Goal: Information Seeking & Learning: Check status

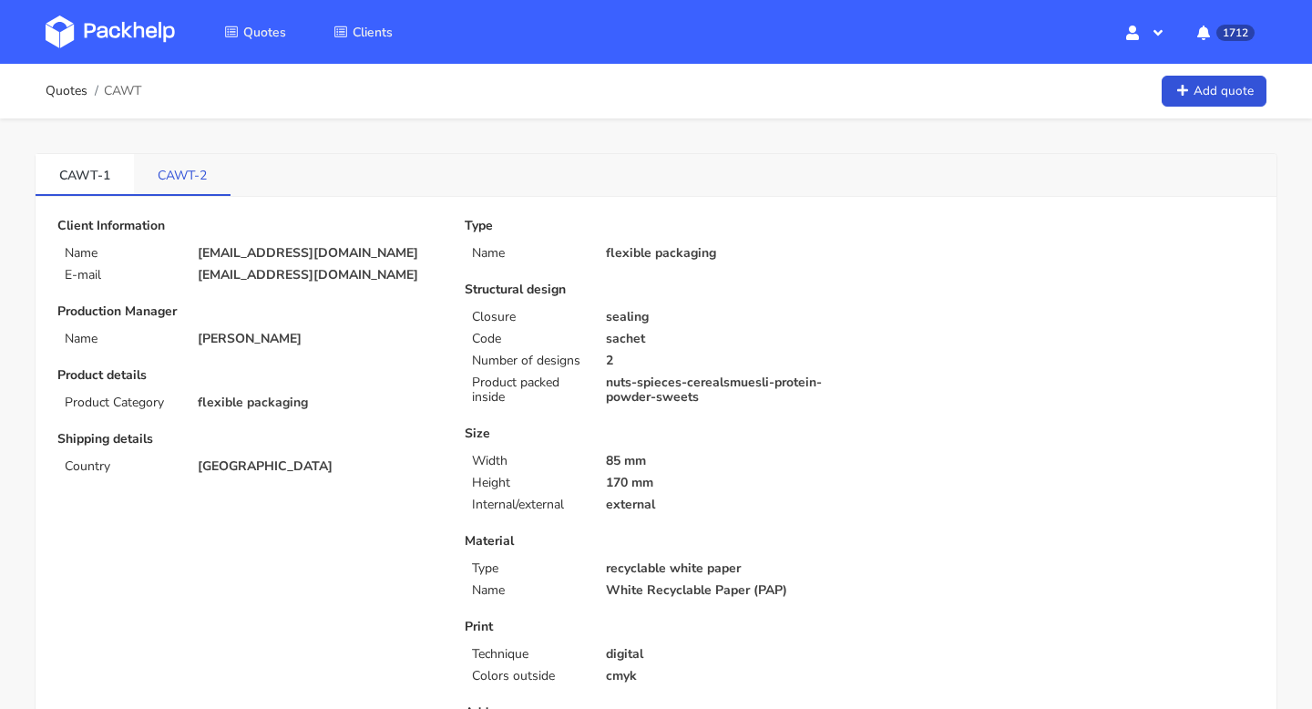
click at [176, 182] on link "CAWT-2" at bounding box center [182, 174] width 97 height 40
drag, startPoint x: 152, startPoint y: 178, endPoint x: 240, endPoint y: 177, distance: 87.5
click at [241, 177] on div "CAWT-1 CAWT-2" at bounding box center [656, 175] width 1241 height 43
copy link "CAWT-2"
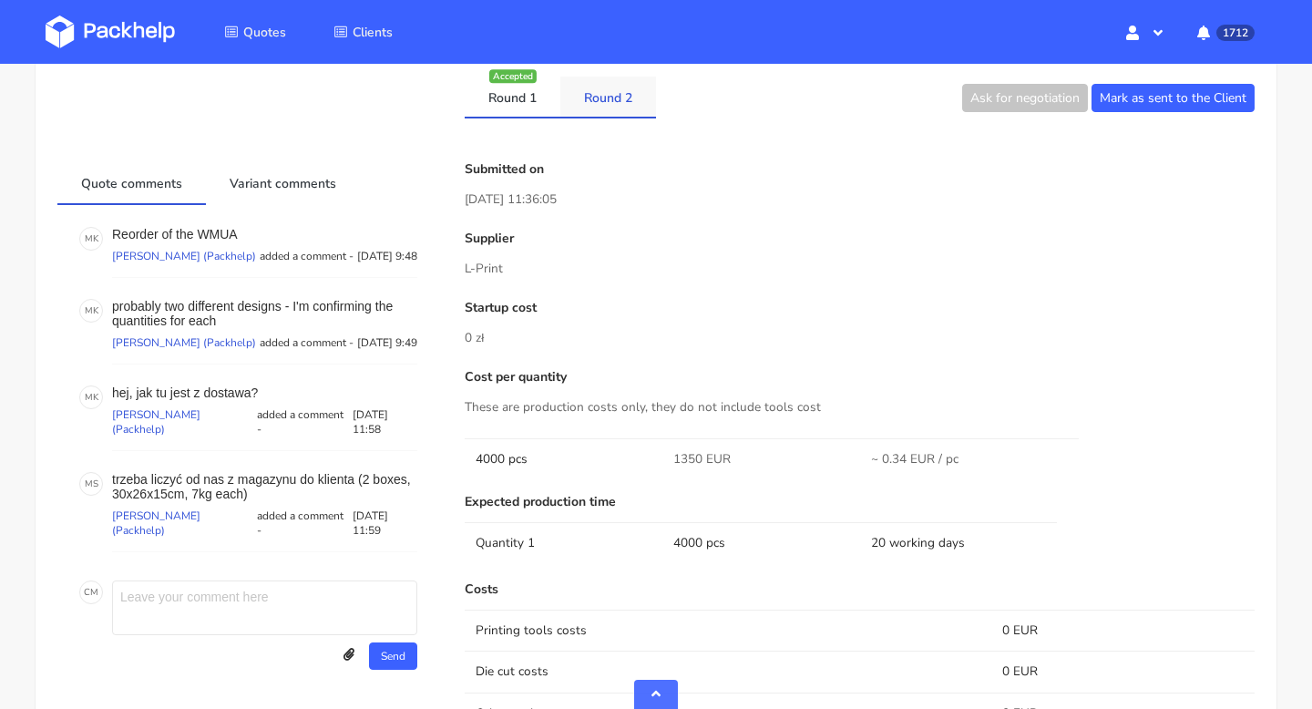
scroll to position [662, 0]
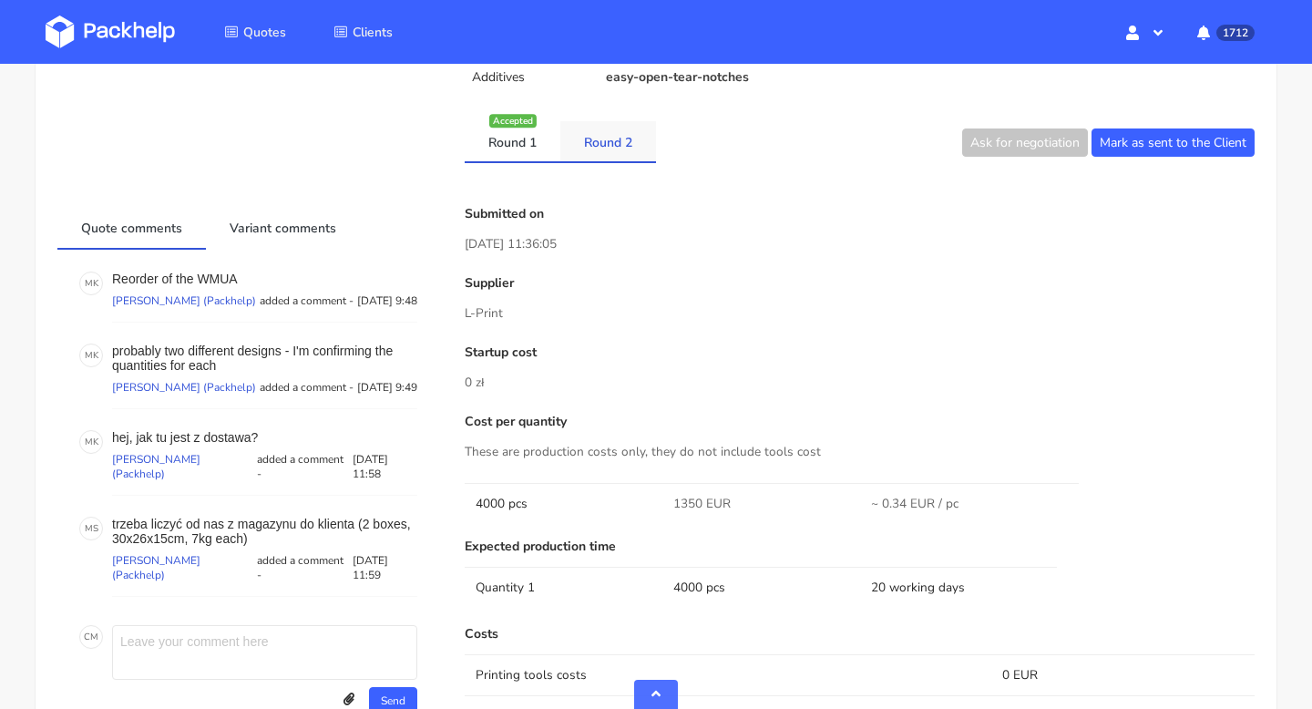
click at [619, 140] on link "Round 2" at bounding box center [608, 141] width 96 height 40
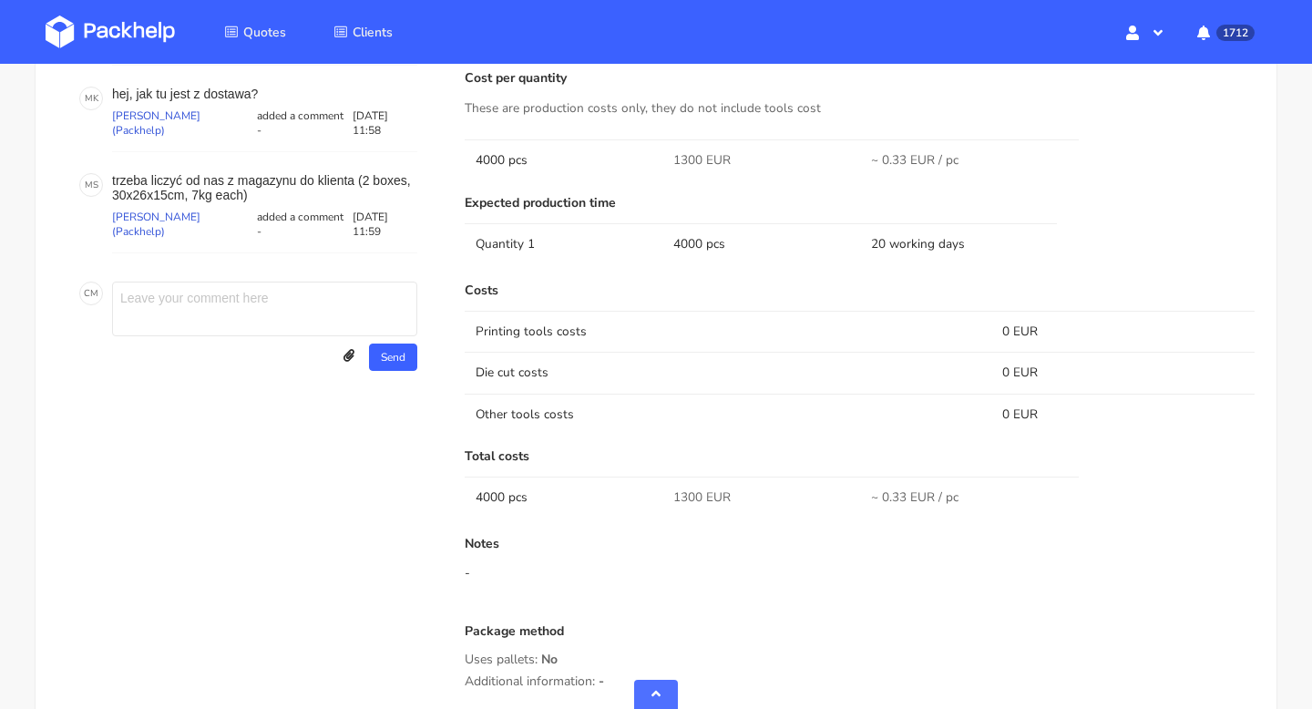
scroll to position [613, 0]
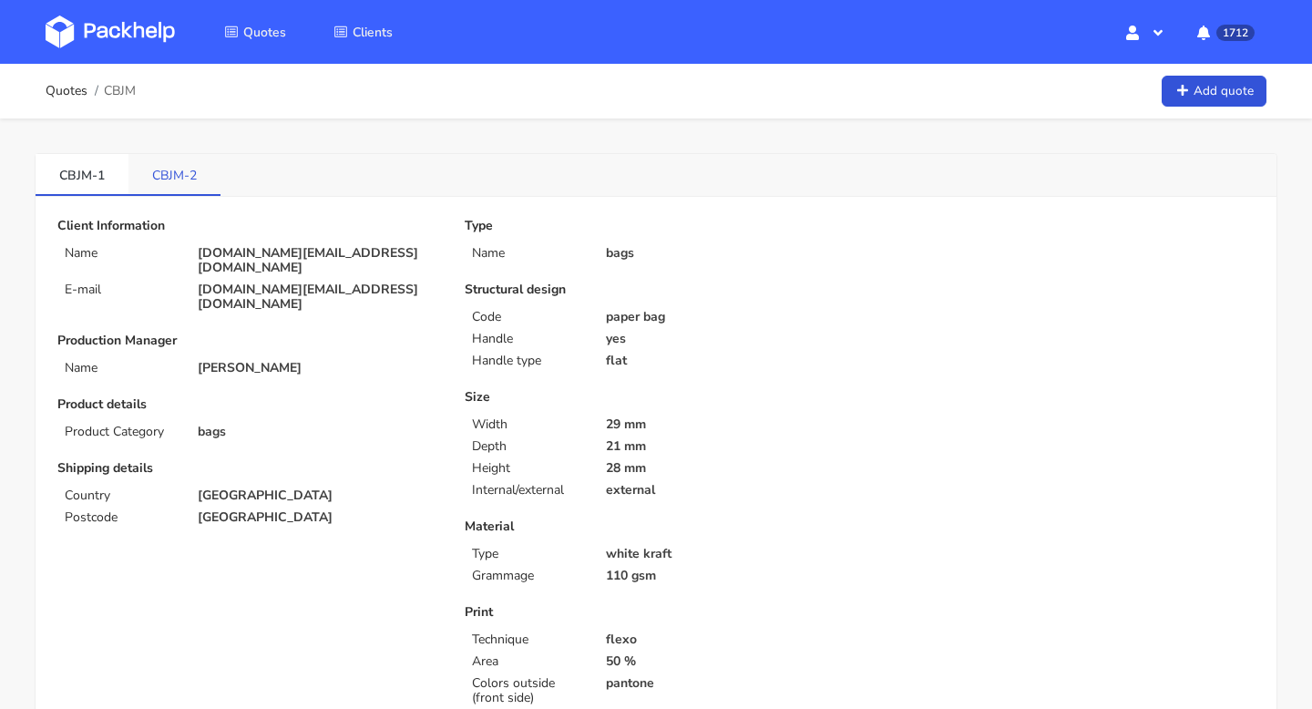
click at [176, 186] on link "CBJM-2" at bounding box center [174, 174] width 92 height 40
drag, startPoint x: 149, startPoint y: 172, endPoint x: 196, endPoint y: 172, distance: 46.5
click at [196, 172] on link "CBJM-2" at bounding box center [174, 174] width 93 height 40
click at [81, 165] on link "CBJM-1" at bounding box center [82, 174] width 93 height 40
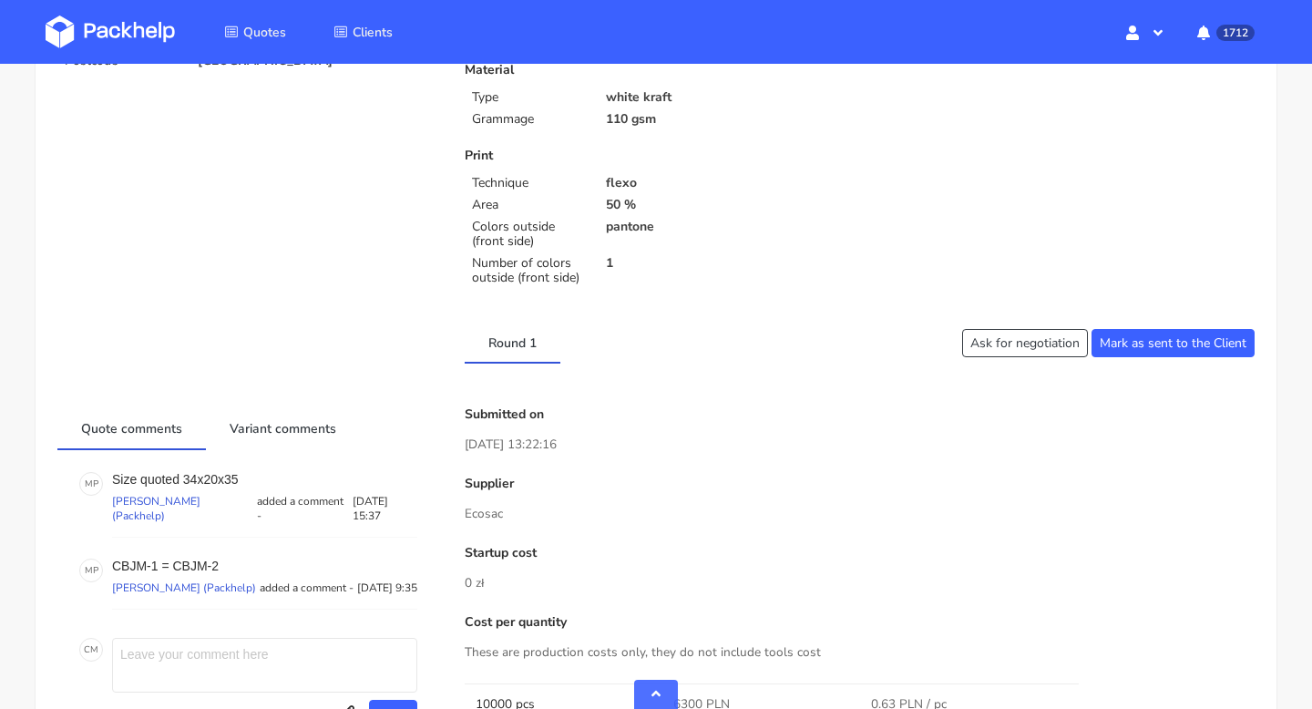
scroll to position [1005, 0]
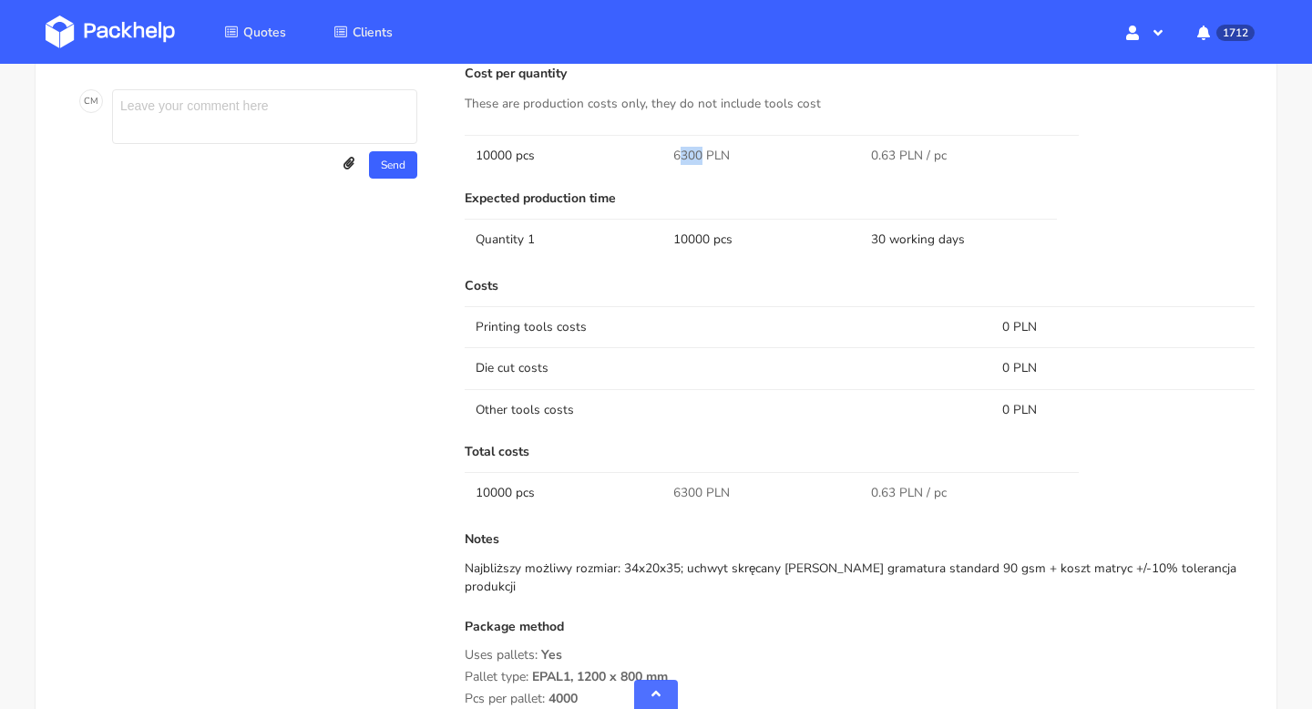
drag, startPoint x: 699, startPoint y: 157, endPoint x: 664, endPoint y: 157, distance: 34.6
click at [664, 157] on td "6300 PLN" at bounding box center [761, 155] width 198 height 41
copy span "6300"
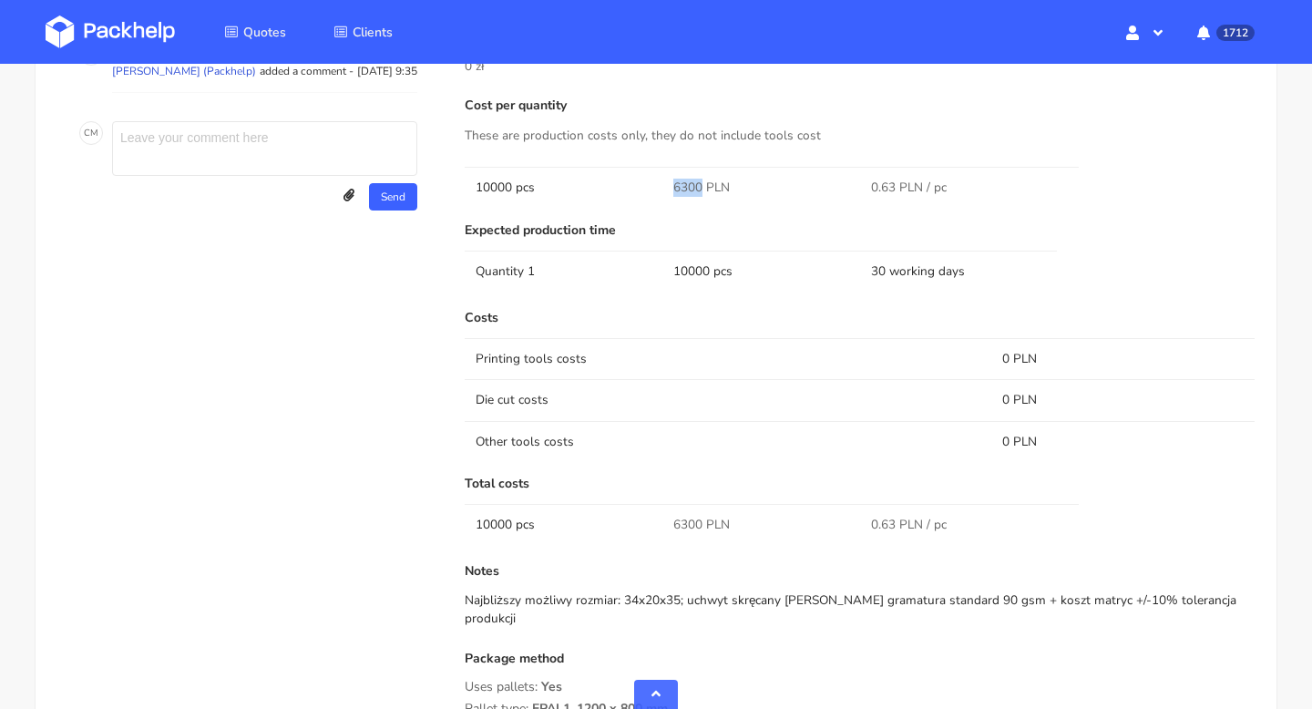
scroll to position [1294, 0]
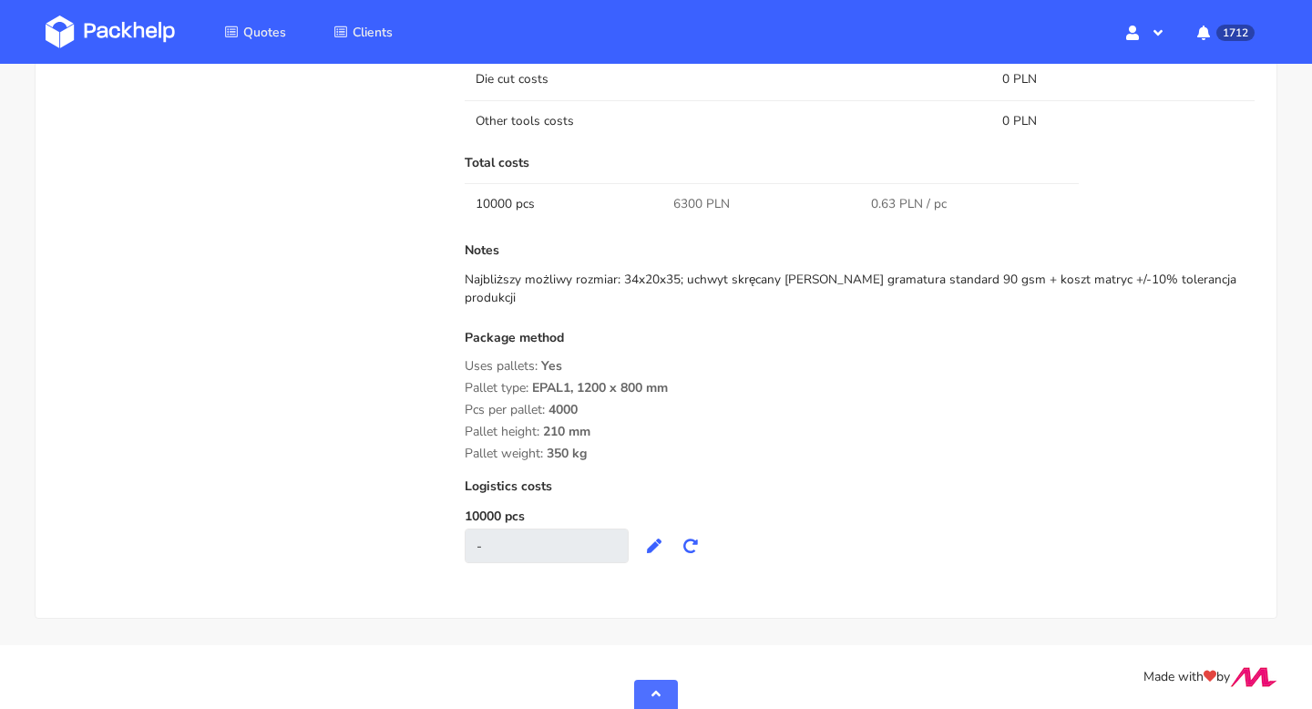
copy div "Uses pallets: Yes Pallet type: EPAL1, 1200 x 800 mm Pcs per pallet: 4000 Pallet…"
drag, startPoint x: 627, startPoint y: 457, endPoint x: 458, endPoint y: 370, distance: 189.9
click at [458, 370] on div "Submitted on 10 Sep 2025 13:22:16 Supplier Ecosac Startup cost 0 zł Cost per qu…" at bounding box center [859, 75] width 815 height 1011
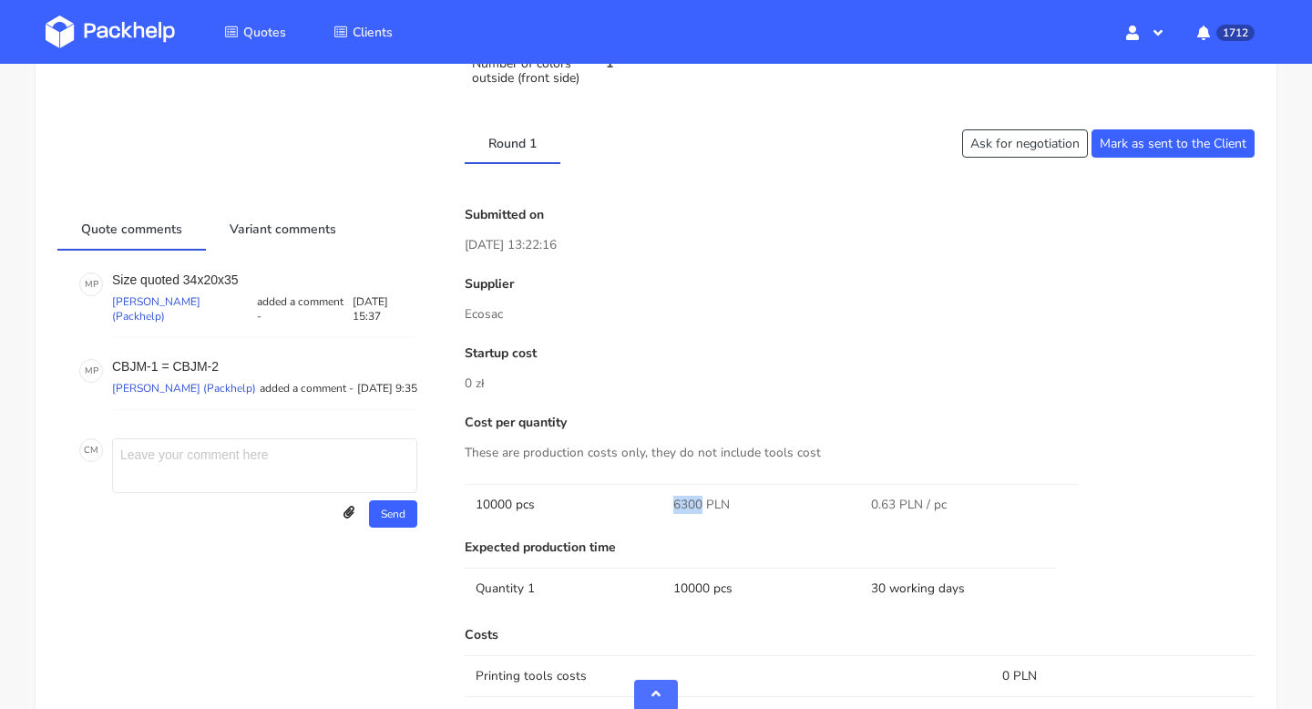
scroll to position [0, 0]
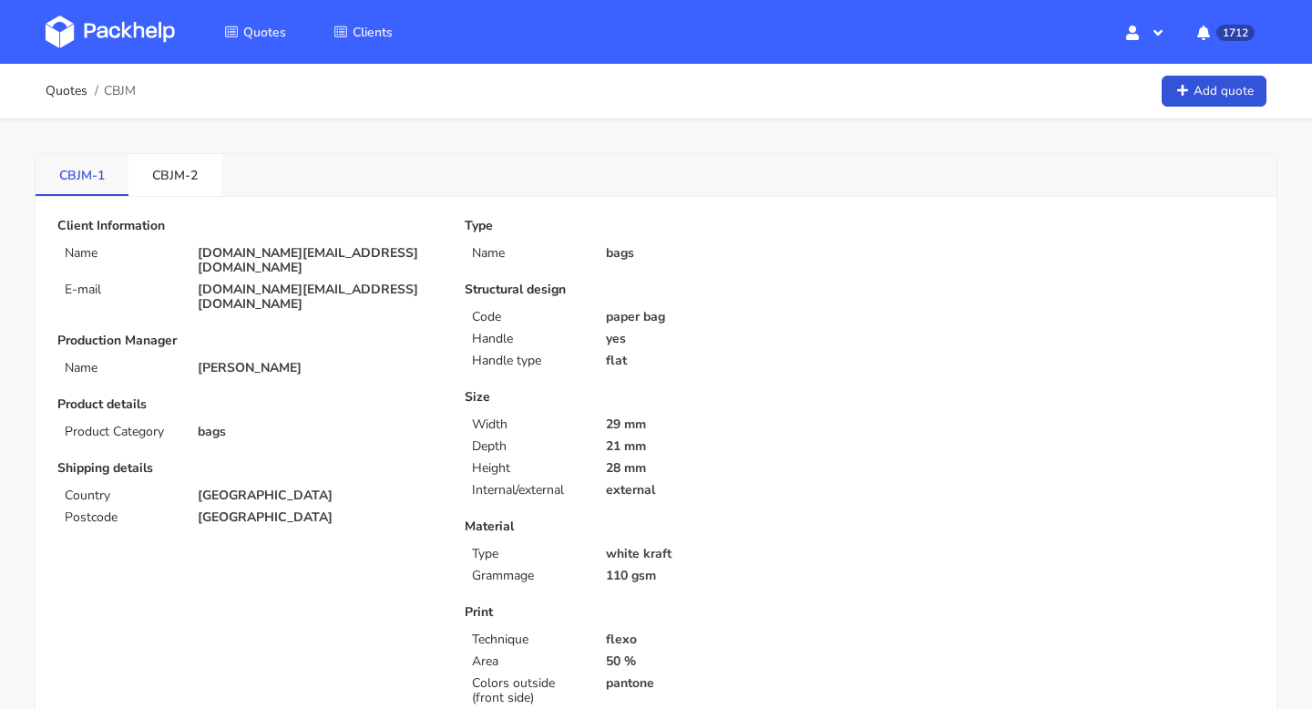
drag, startPoint x: 42, startPoint y: 187, endPoint x: 106, endPoint y: 177, distance: 64.6
click at [106, 176] on link "CBJM-1" at bounding box center [82, 174] width 93 height 40
click at [77, 175] on link "CBJM-1" at bounding box center [82, 174] width 93 height 40
drag, startPoint x: 40, startPoint y: 173, endPoint x: 121, endPoint y: 173, distance: 81.1
click at [121, 173] on link "CBJM-1" at bounding box center [82, 174] width 93 height 40
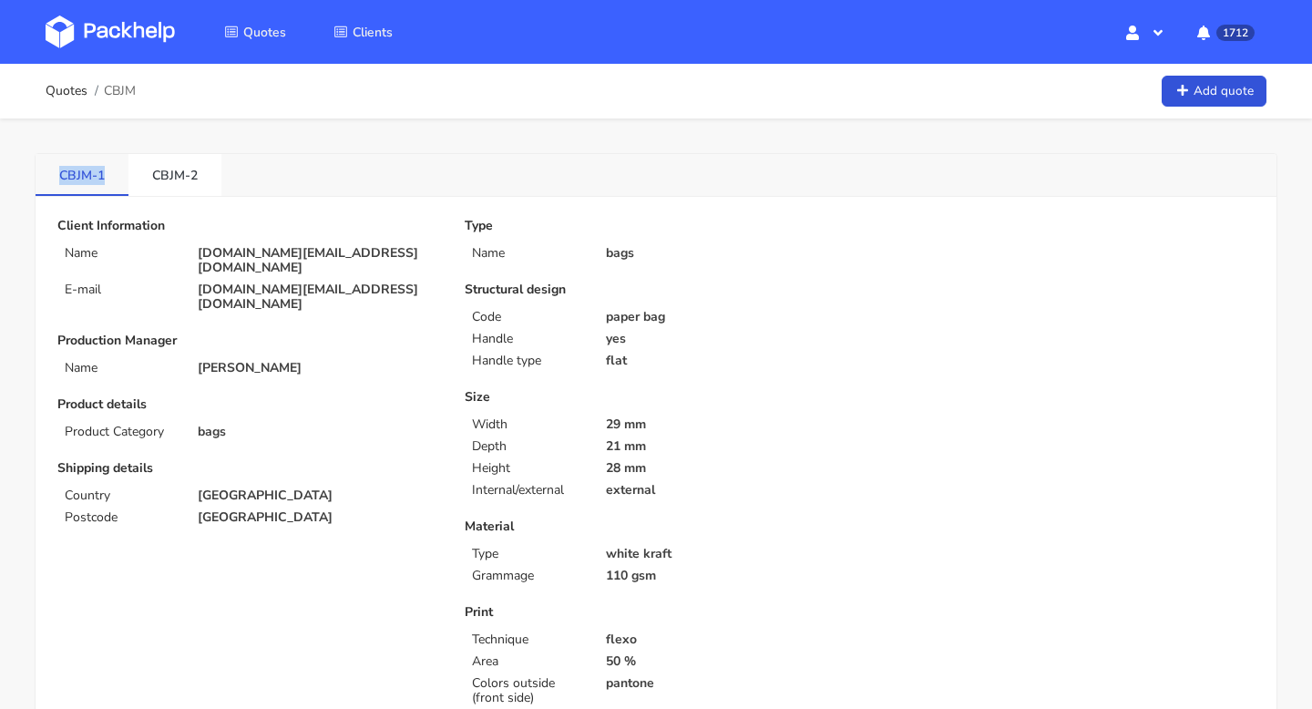
copy link "CBJM-1"
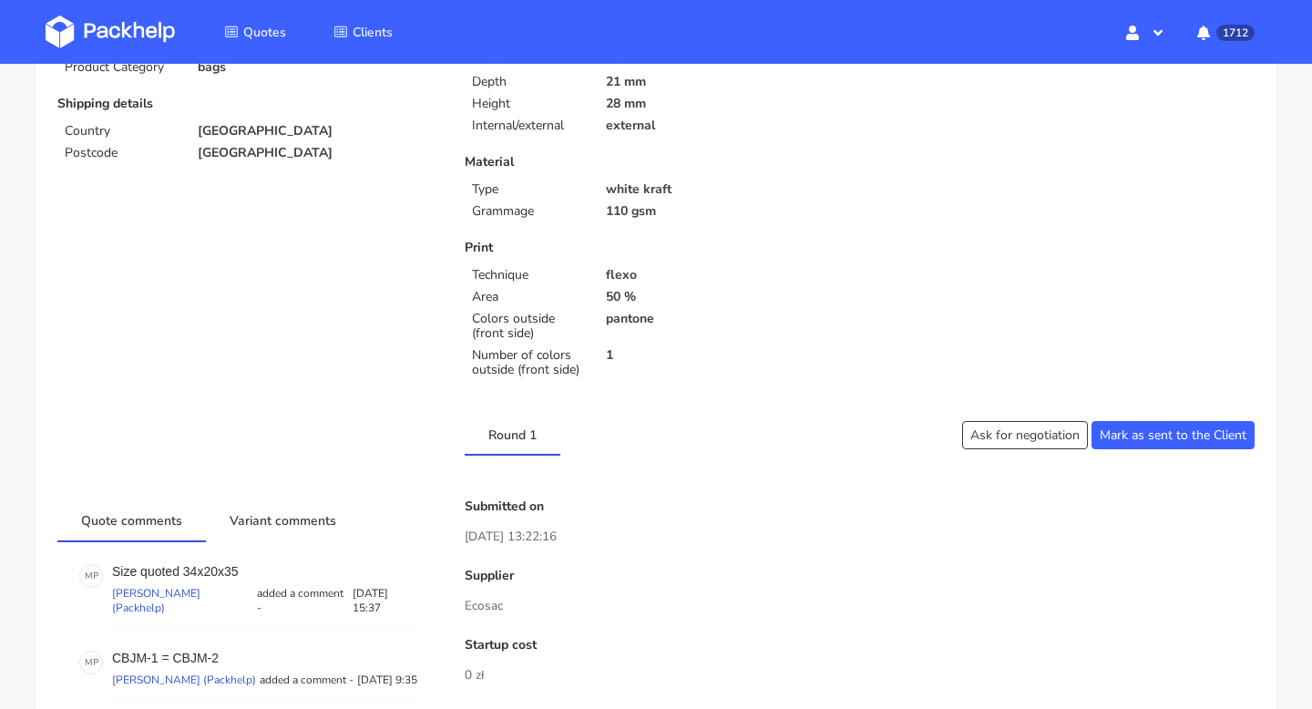
scroll to position [849, 0]
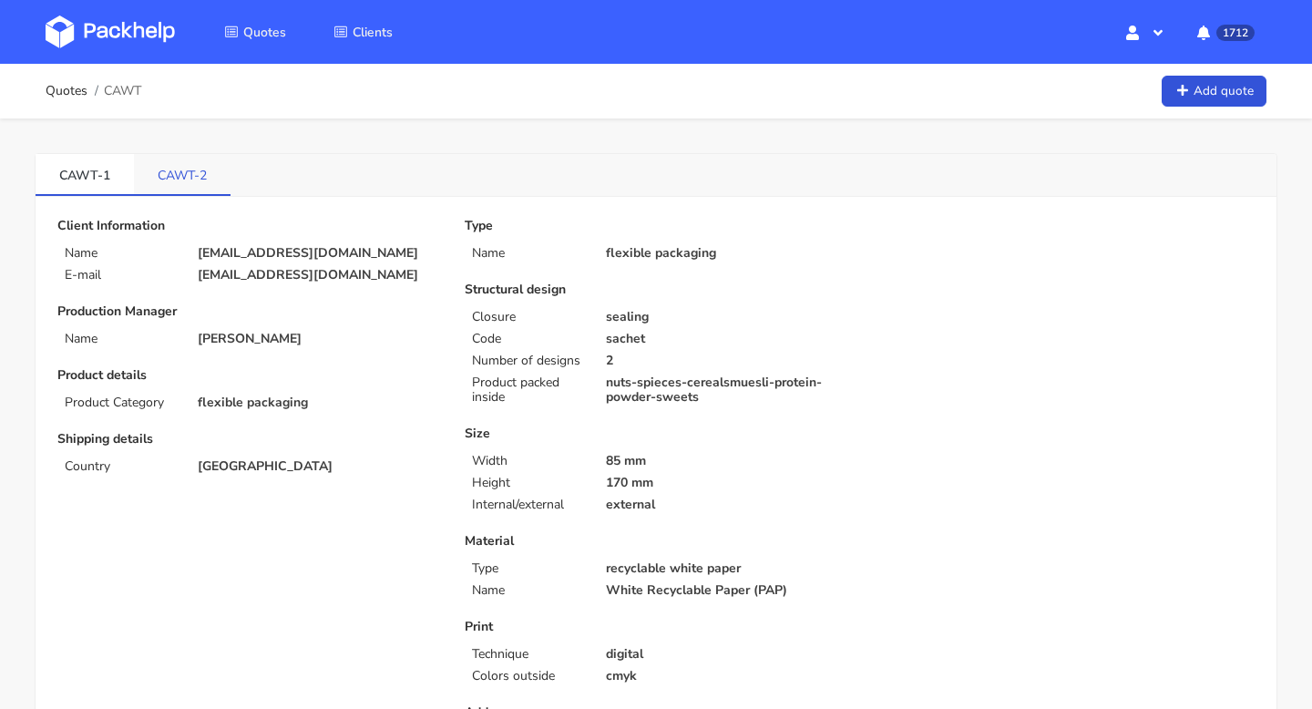
click at [196, 183] on link "CAWT-2" at bounding box center [182, 174] width 97 height 40
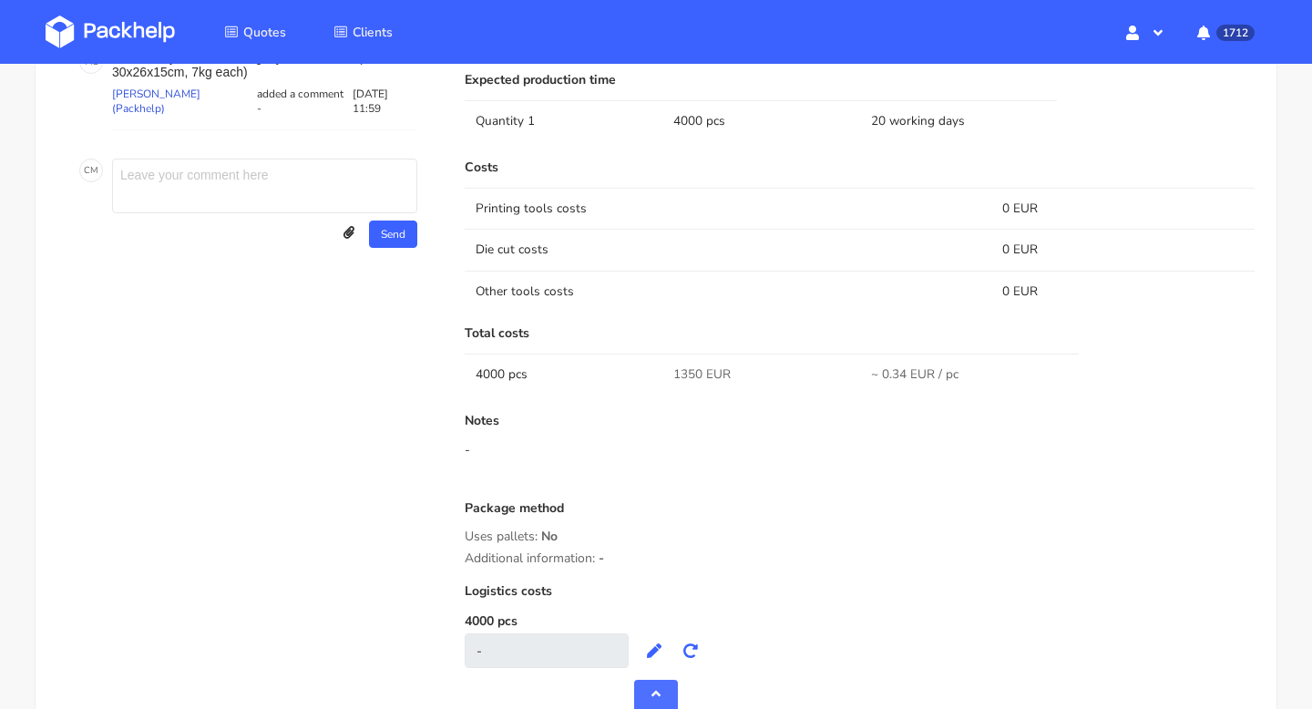
scroll to position [1131, 0]
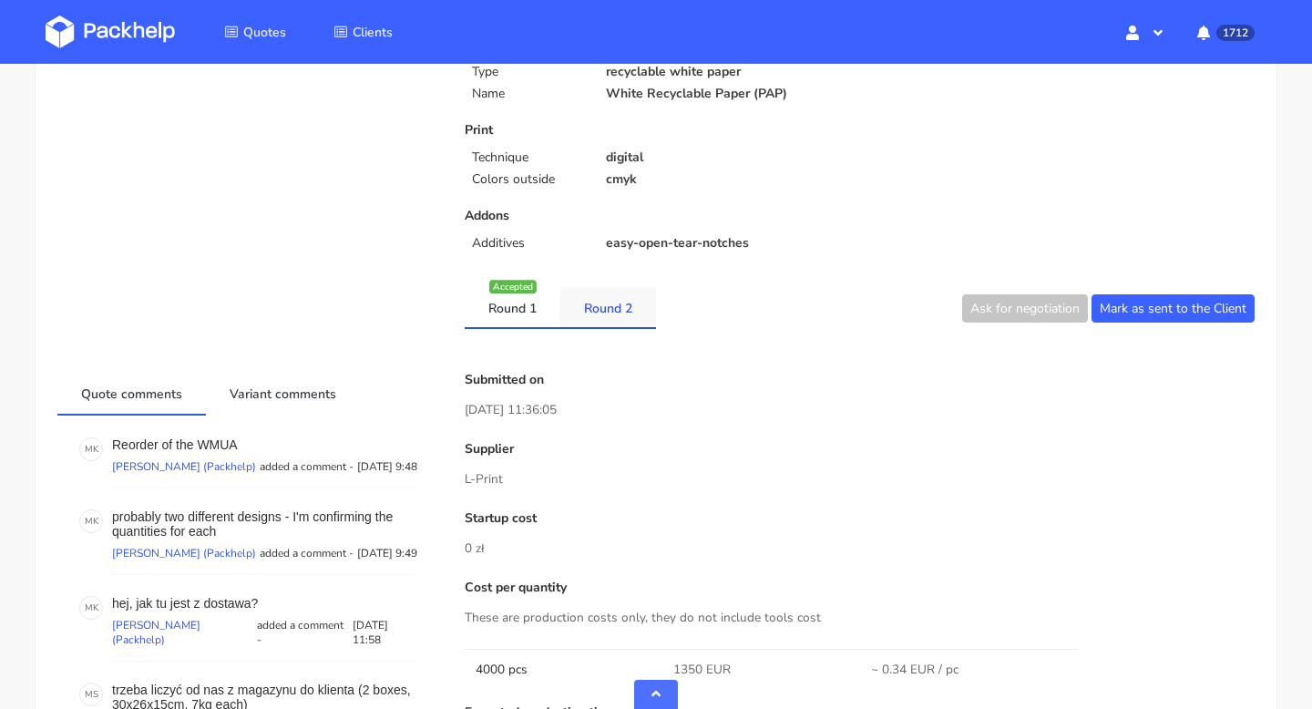
click at [620, 311] on link "Round 2" at bounding box center [608, 307] width 96 height 40
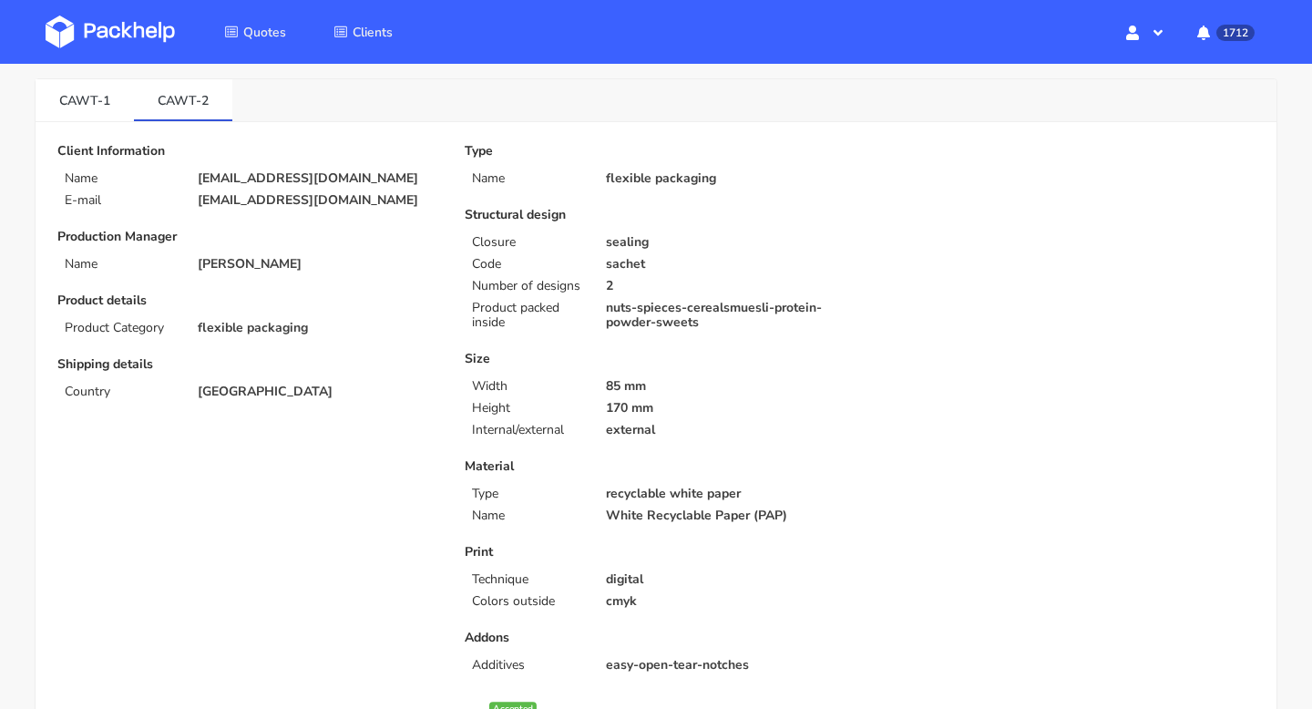
scroll to position [77, 0]
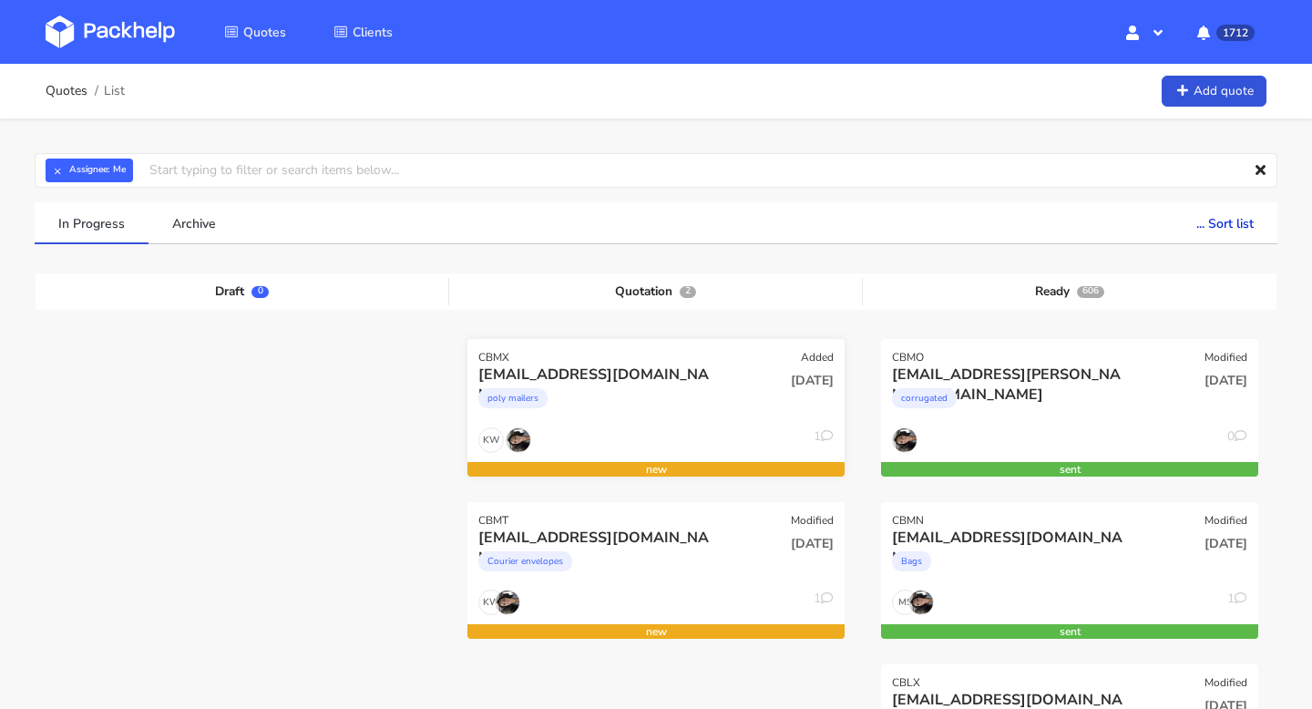
click at [596, 382] on div "[EMAIL_ADDRESS][DOMAIN_NAME]" at bounding box center [598, 374] width 241 height 20
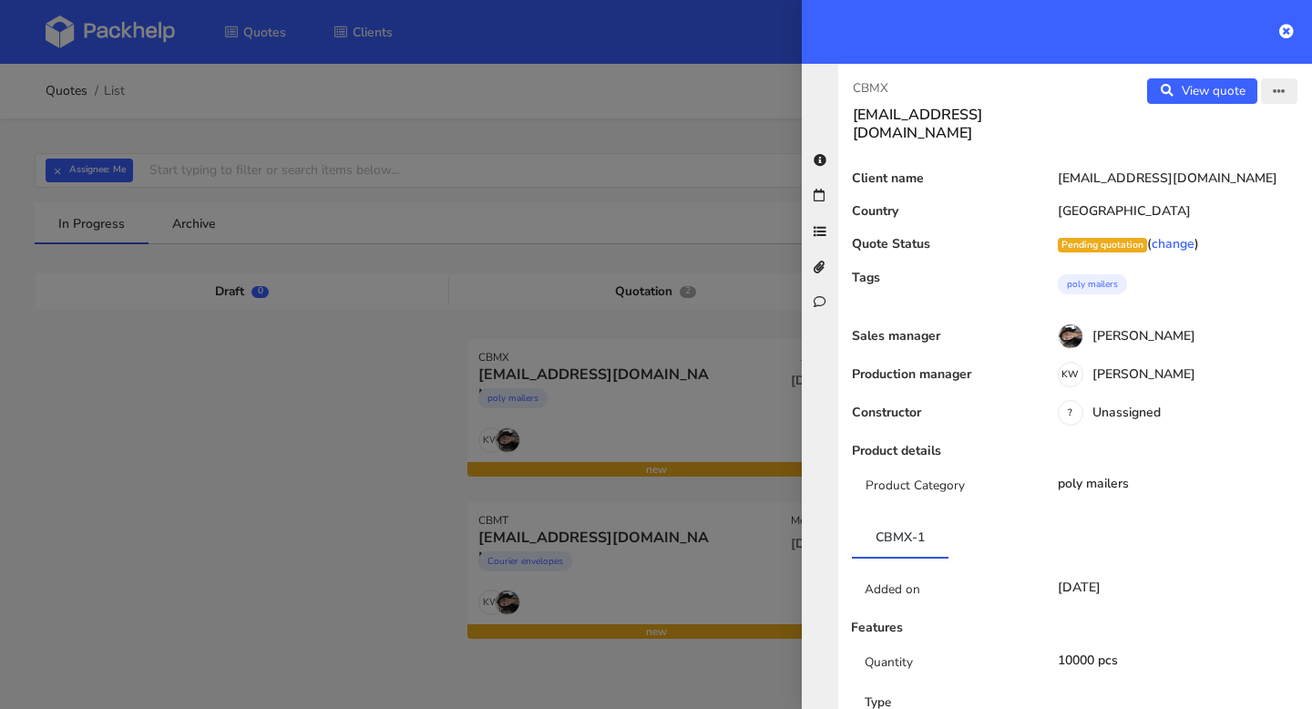
click at [1269, 82] on button "button" at bounding box center [1279, 91] width 36 height 26
click at [1234, 118] on link "Edit quote" at bounding box center [1220, 129] width 160 height 30
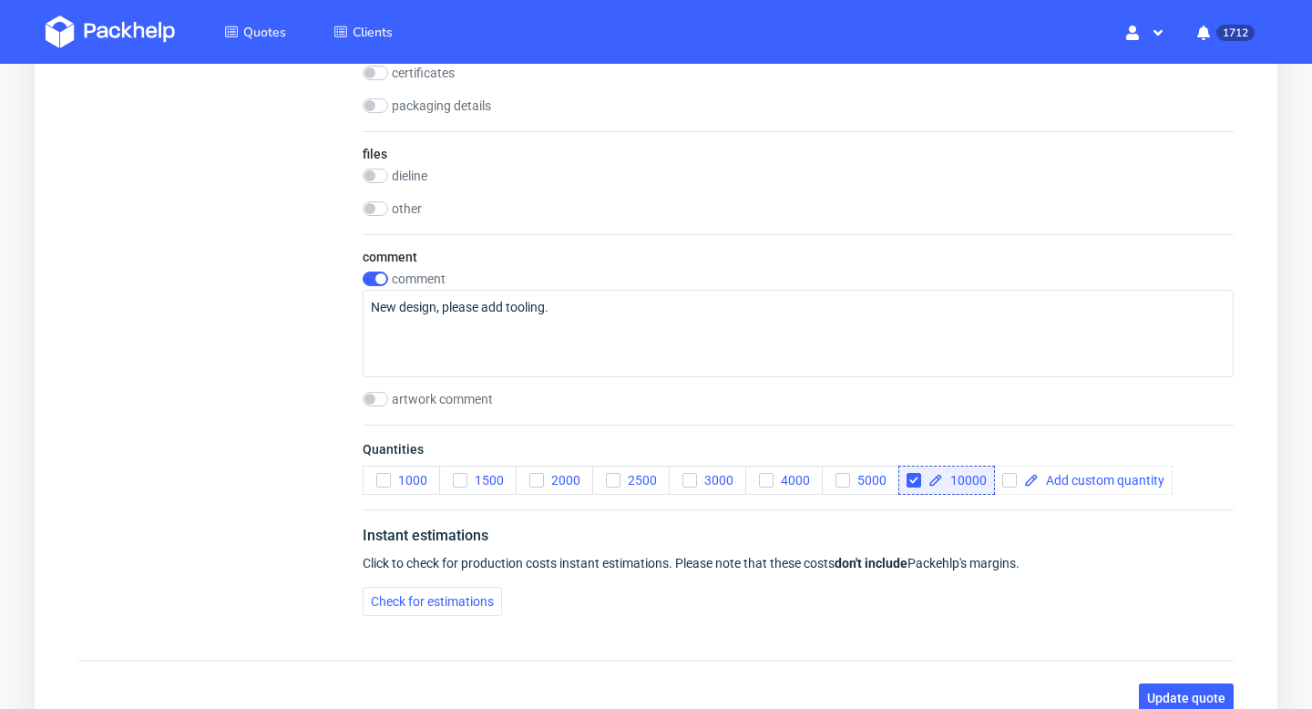
scroll to position [1636, 0]
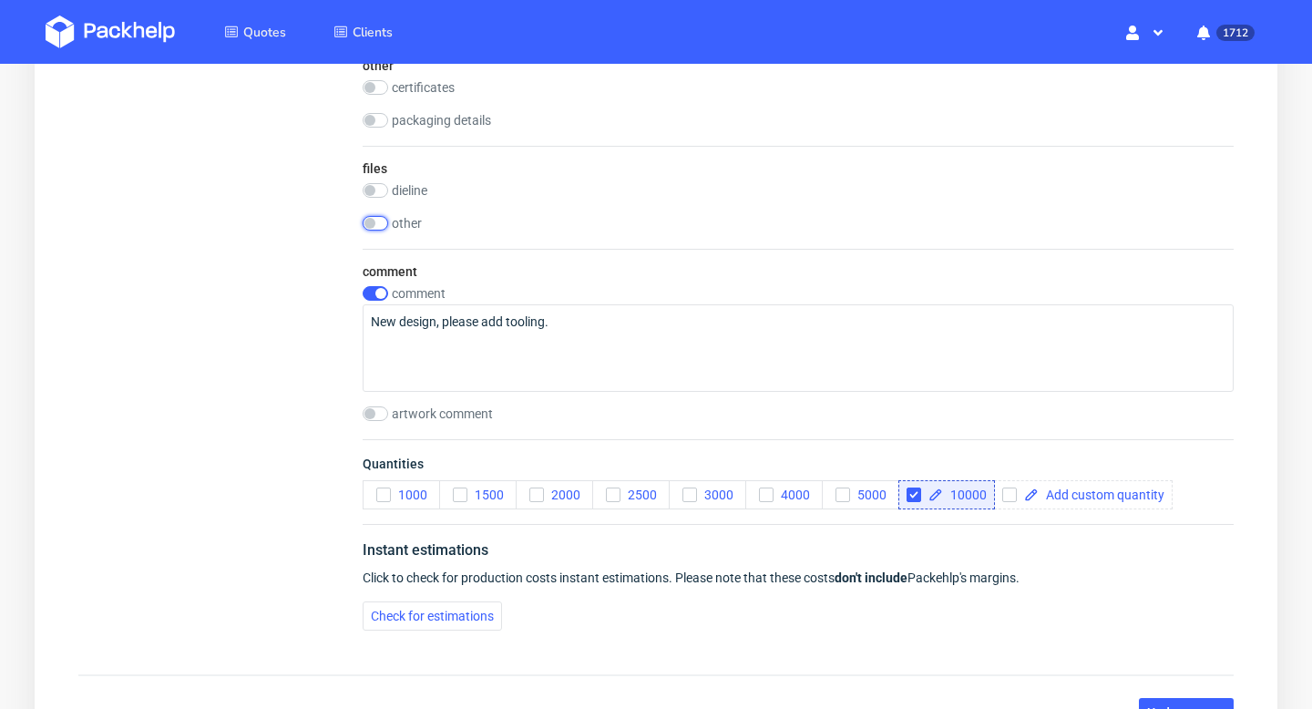
click at [374, 220] on input "checkbox" at bounding box center [376, 223] width 26 height 15
checkbox input "true"
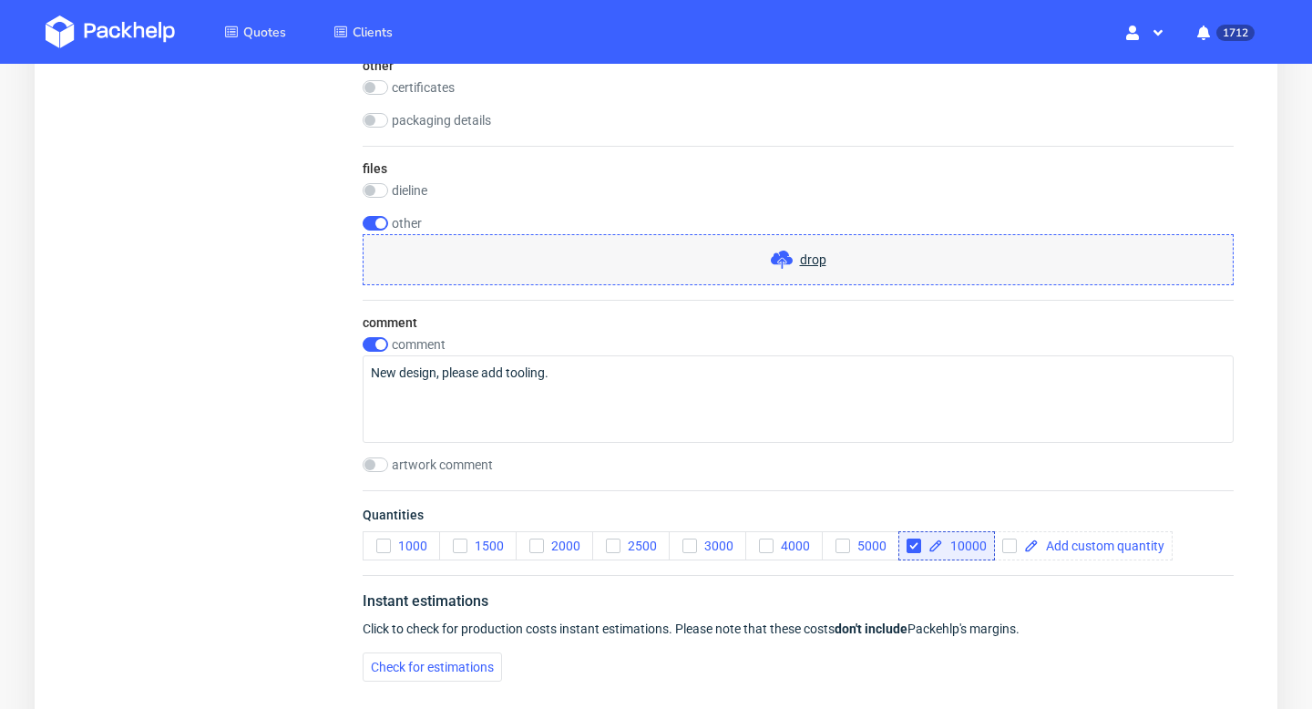
click at [783, 259] on icon at bounding box center [782, 260] width 22 height 22
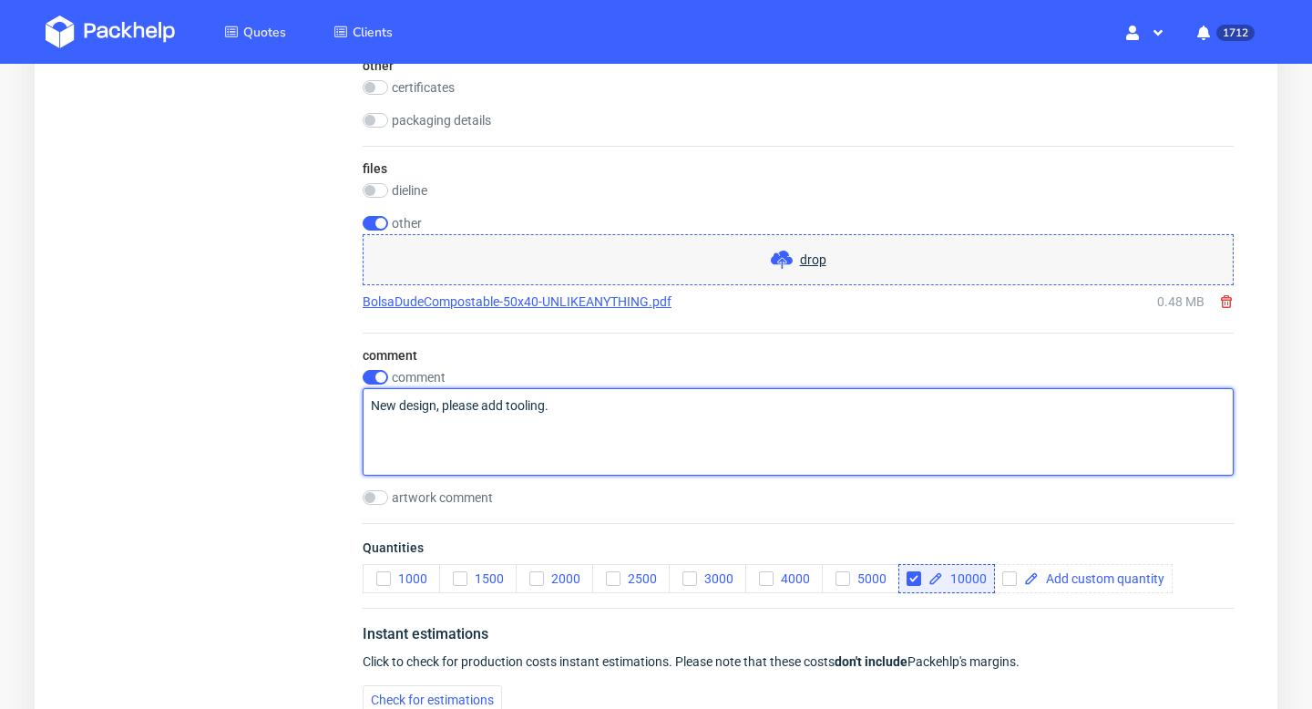
click at [595, 421] on textarea "New design, please add tooling." at bounding box center [798, 431] width 871 height 87
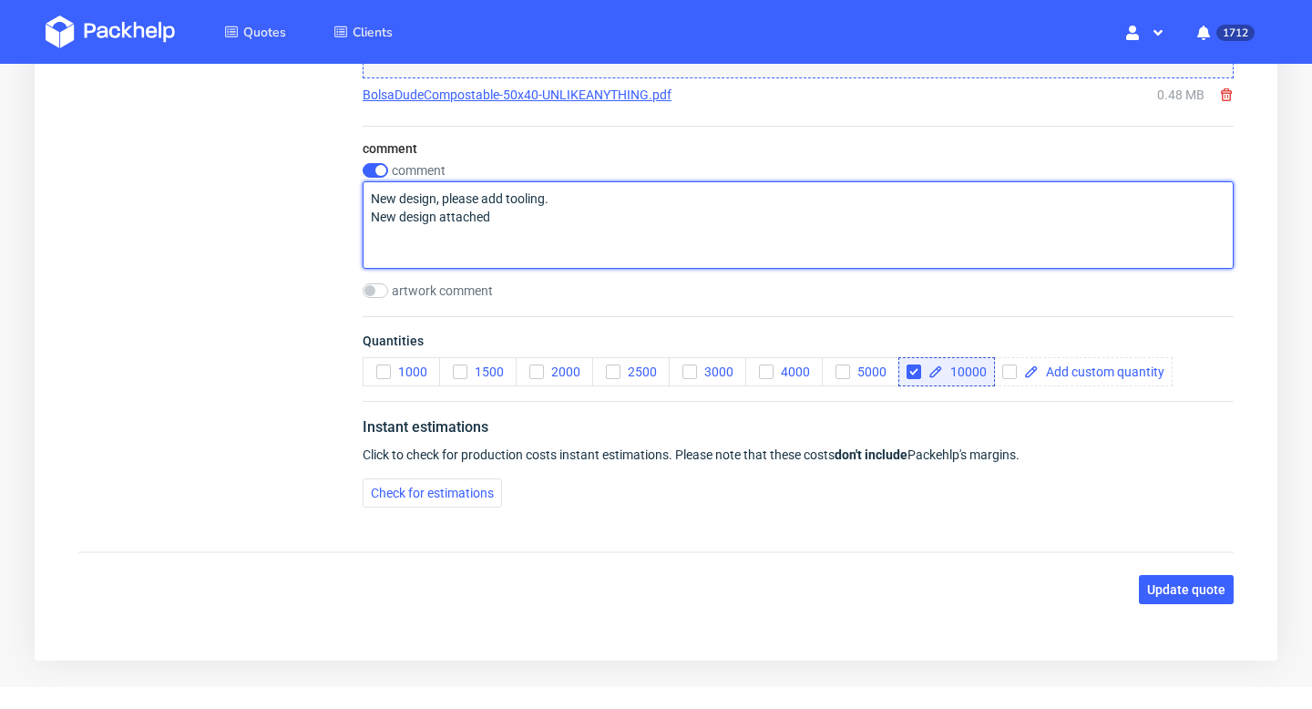
scroll to position [1885, 0]
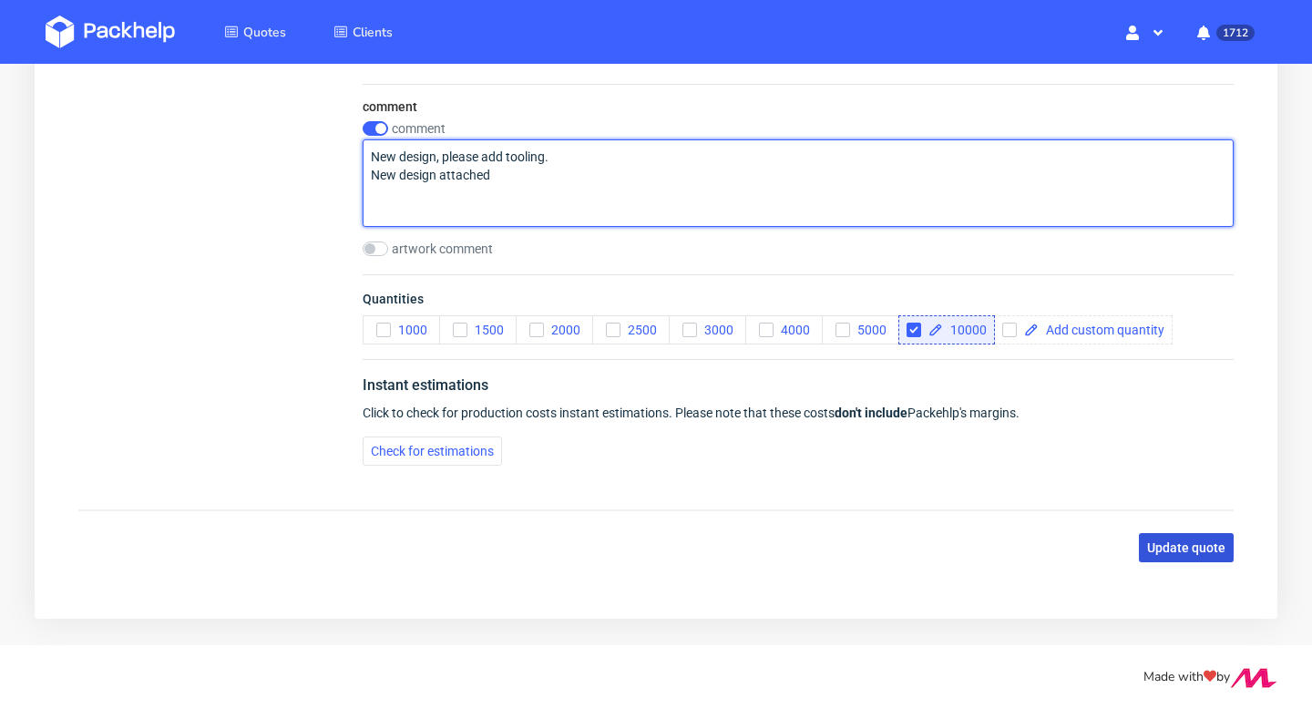
type textarea "New design, please add tooling. New design attached"
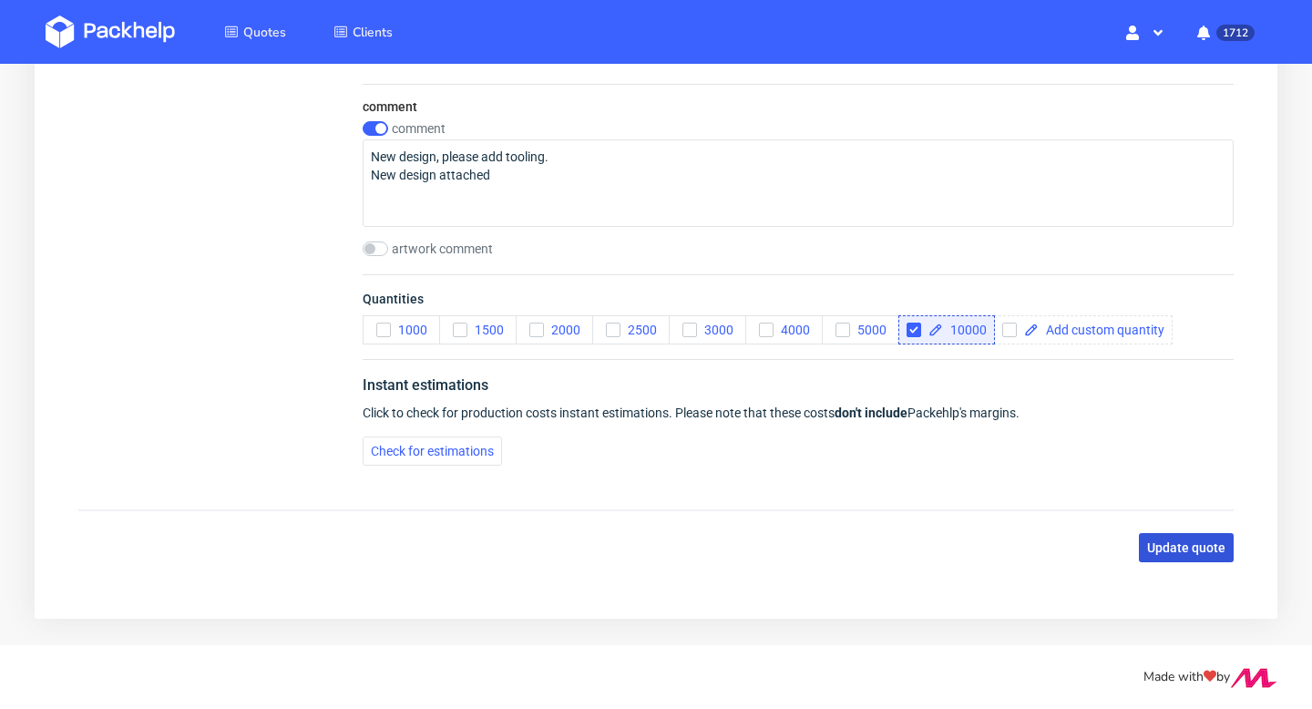
click at [1204, 545] on span "Update quote" at bounding box center [1186, 547] width 78 height 13
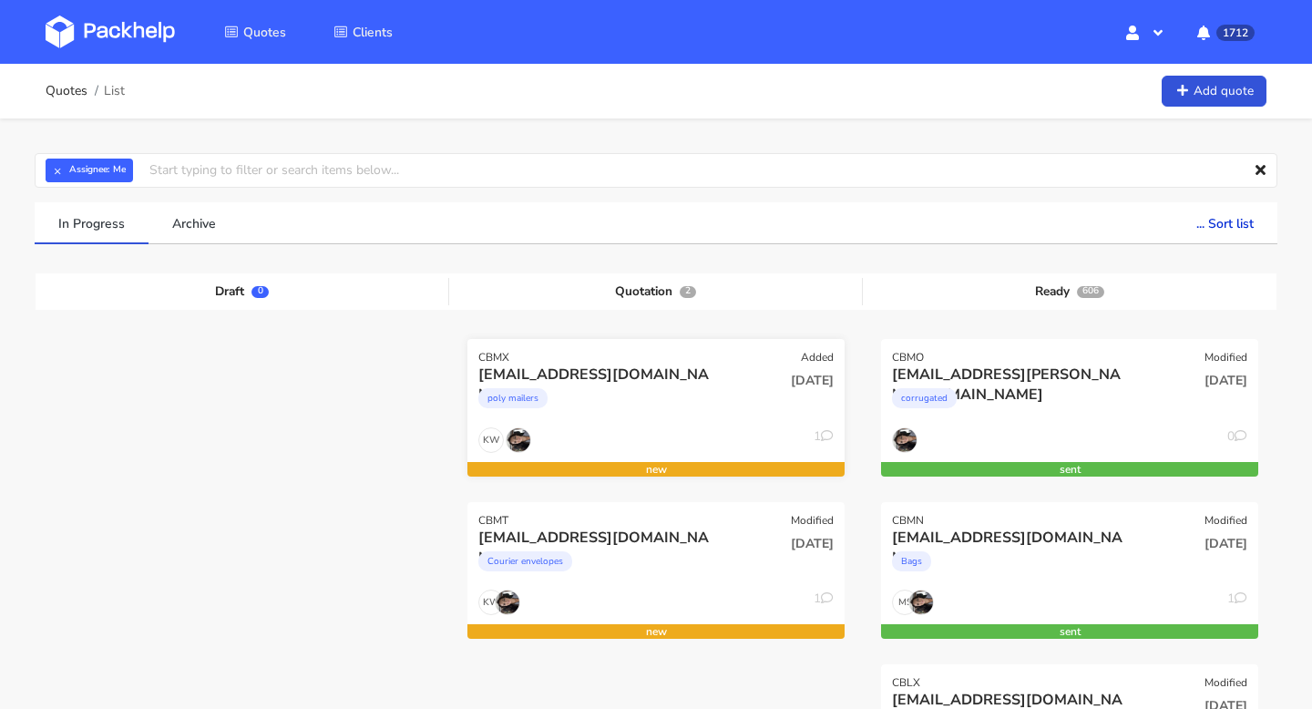
click at [659, 386] on div "poly mailers" at bounding box center [598, 402] width 241 height 36
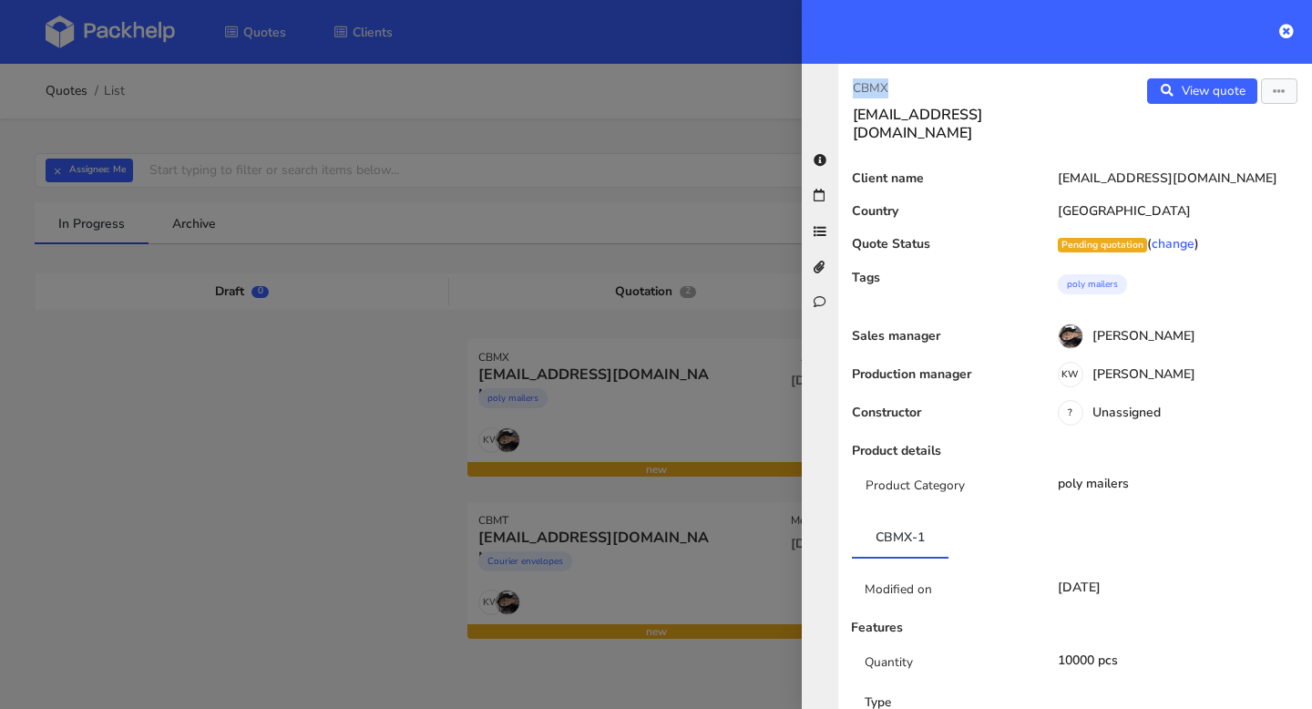
drag, startPoint x: 916, startPoint y: 90, endPoint x: 817, endPoint y: 90, distance: 98.4
click at [817, 90] on div "CBMX ggarcia@bellavistasg.com View quote Edit quote Client name ggarcia@bellavi…" at bounding box center [1057, 386] width 510 height 645
copy p "CBMX"
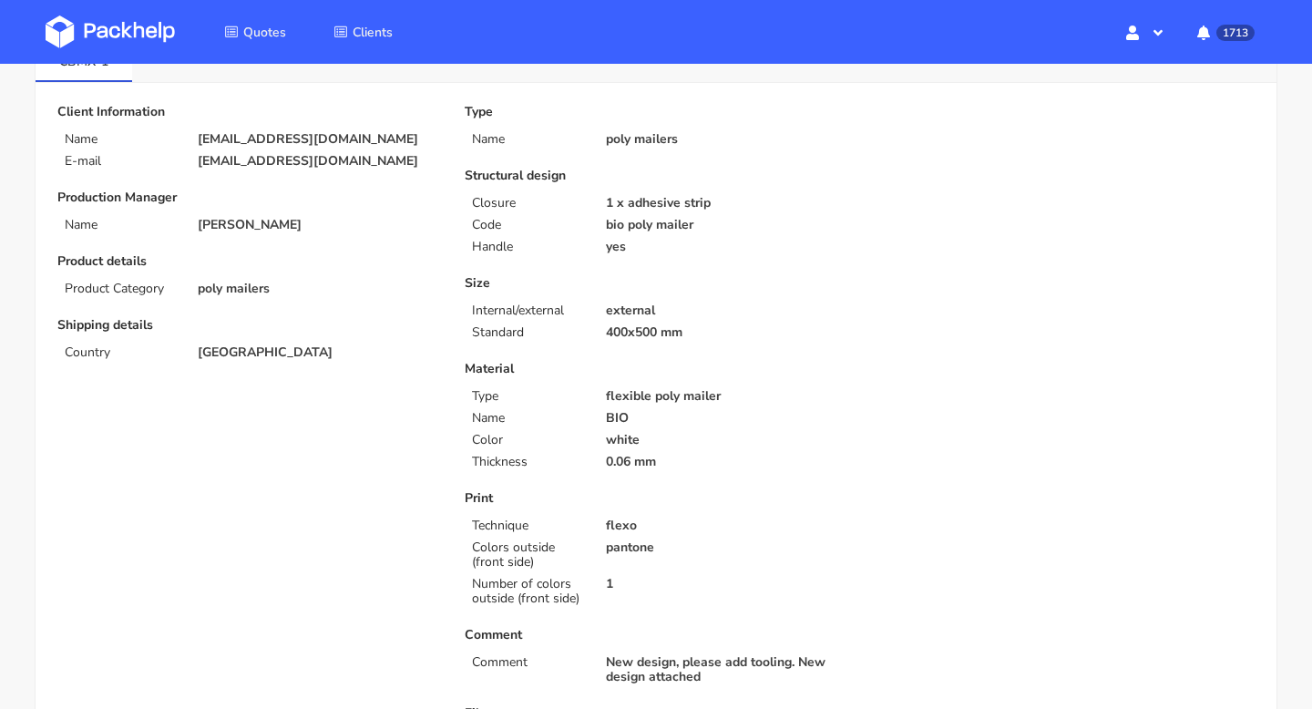
scroll to position [115, 0]
drag, startPoint x: 633, startPoint y: 418, endPoint x: 656, endPoint y: 389, distance: 37.0
click at [656, 389] on div "Material Type flexible poly mailer Name BIO Color white Thickness 0.06 mm" at bounding box center [656, 415] width 382 height 108
click at [635, 419] on p "BIO" at bounding box center [726, 417] width 241 height 15
drag, startPoint x: 630, startPoint y: 418, endPoint x: 607, endPoint y: 418, distance: 23.7
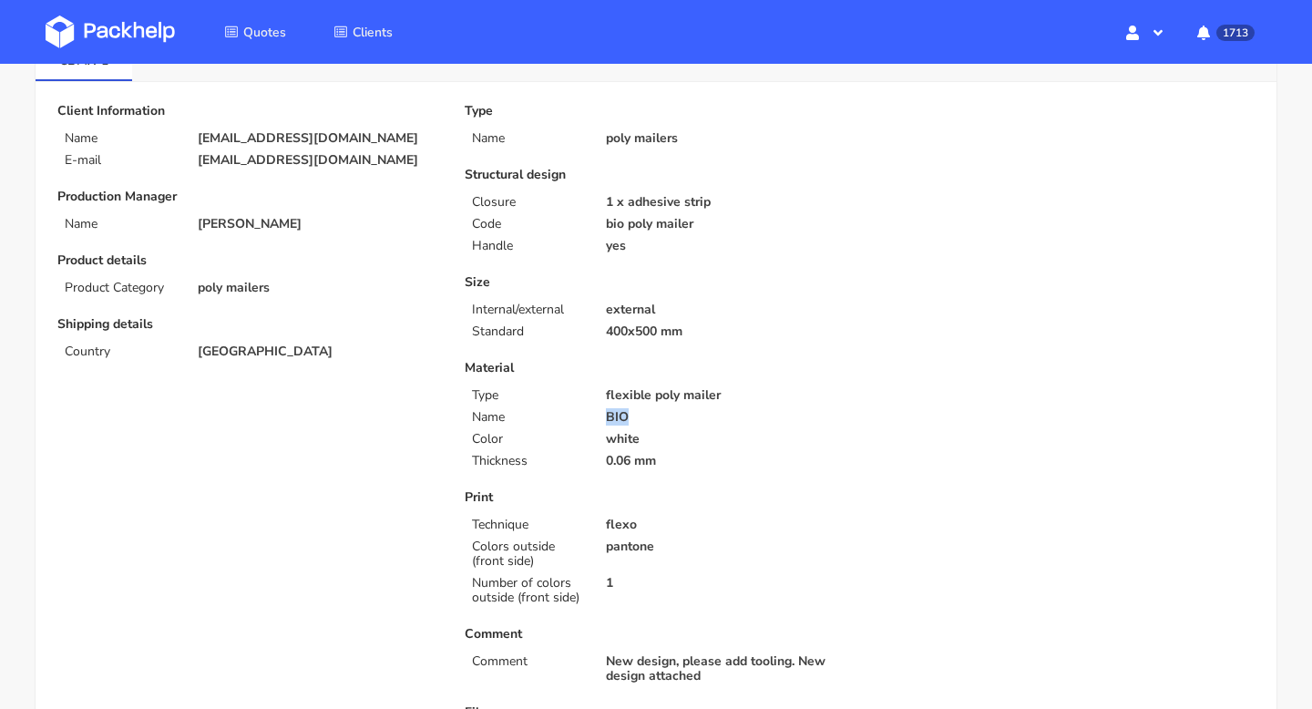
click at [607, 418] on p "BIO" at bounding box center [726, 417] width 241 height 15
copy p "BIO"
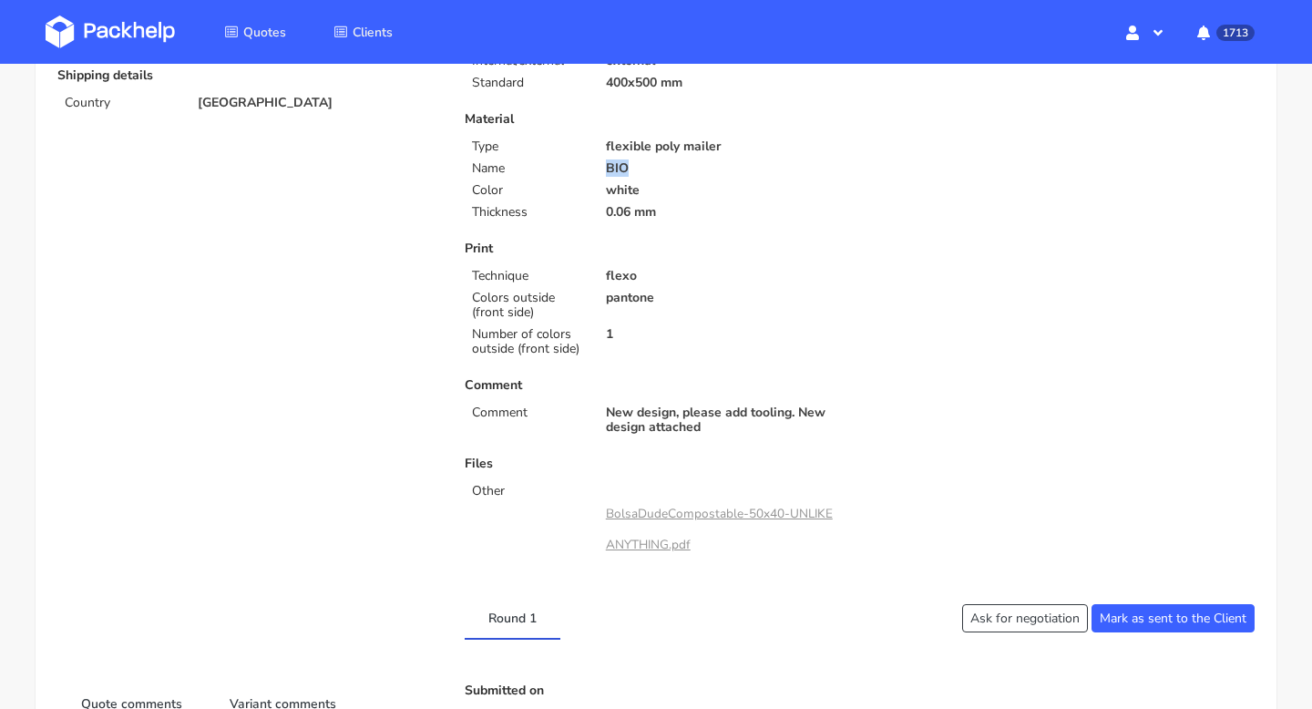
scroll to position [87, 0]
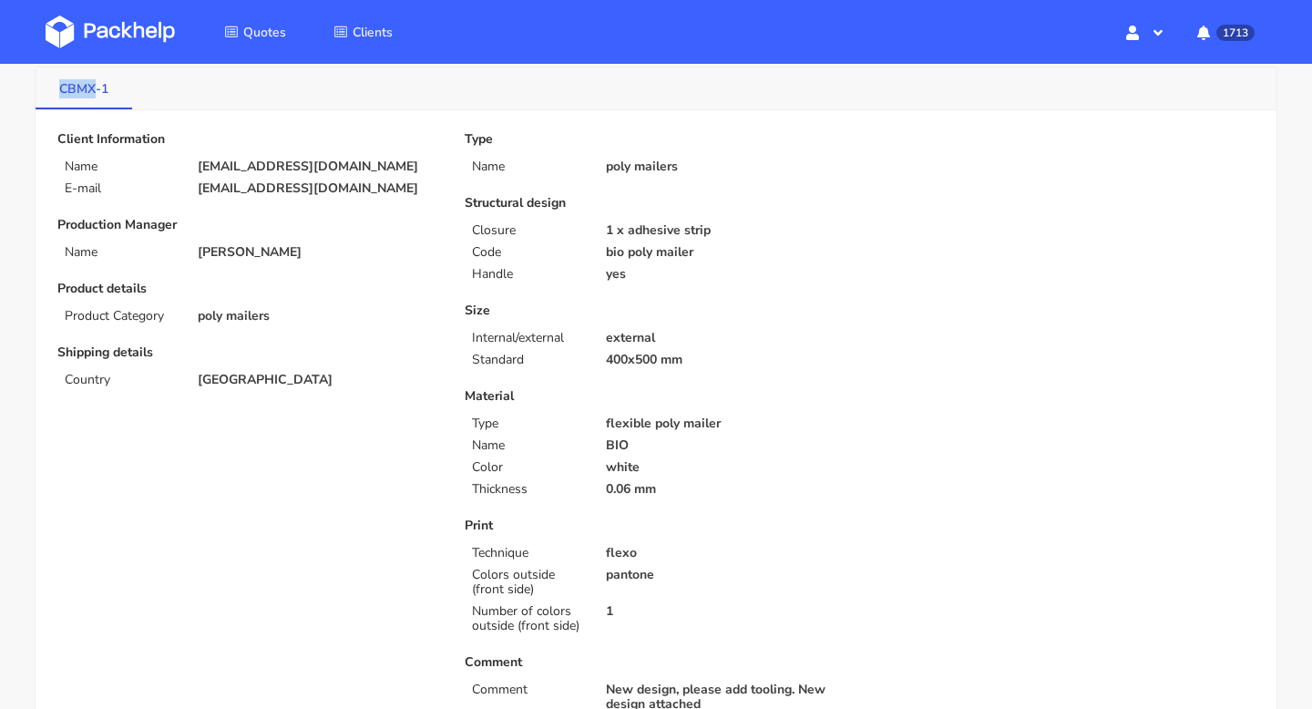
drag, startPoint x: 53, startPoint y: 80, endPoint x: 95, endPoint y: 80, distance: 41.9
click at [95, 80] on link "CBMX-1" at bounding box center [84, 87] width 97 height 40
copy link "CBMX"
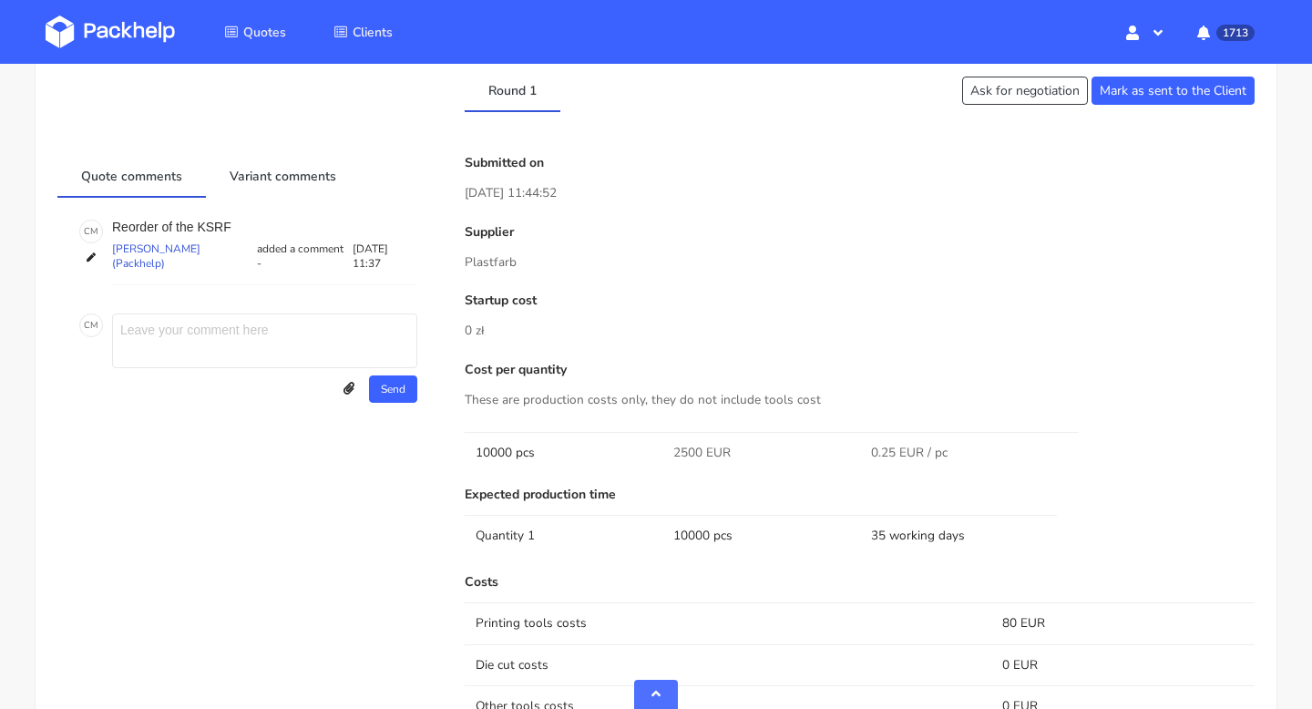
scroll to position [938, 0]
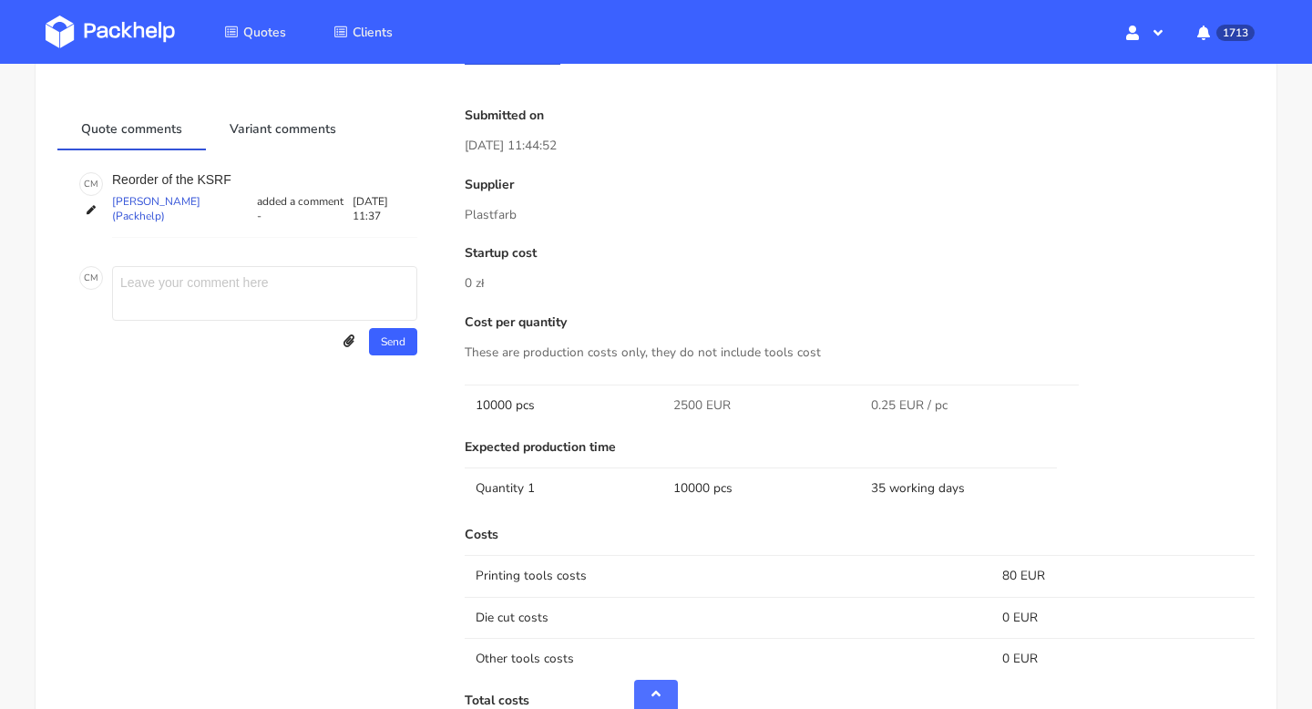
drag, startPoint x: 521, startPoint y: 217, endPoint x: 458, endPoint y: 218, distance: 62.9
click at [458, 218] on div "Submitted on [DATE] 11:44:52 Supplier Plastfarb Startup cost 0 zł Cost per quan…" at bounding box center [859, 637] width 815 height 1059
copy p "Plastfarb"
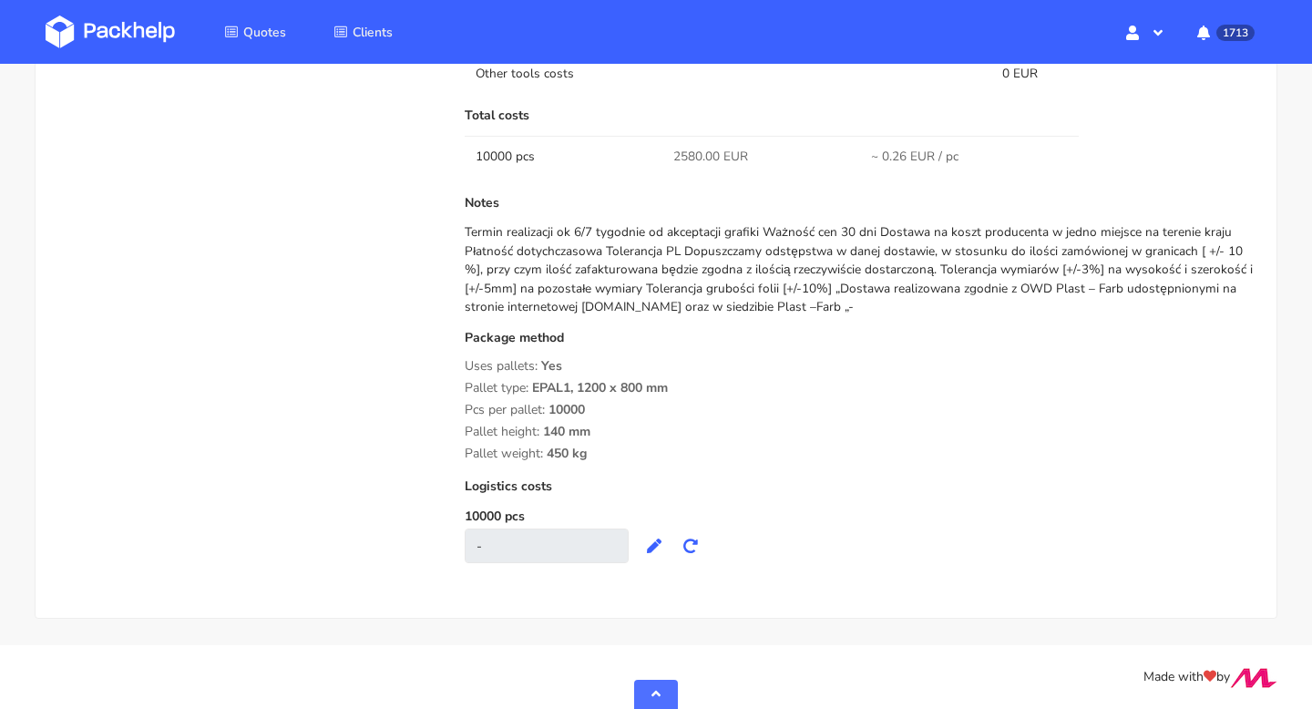
scroll to position [0, 0]
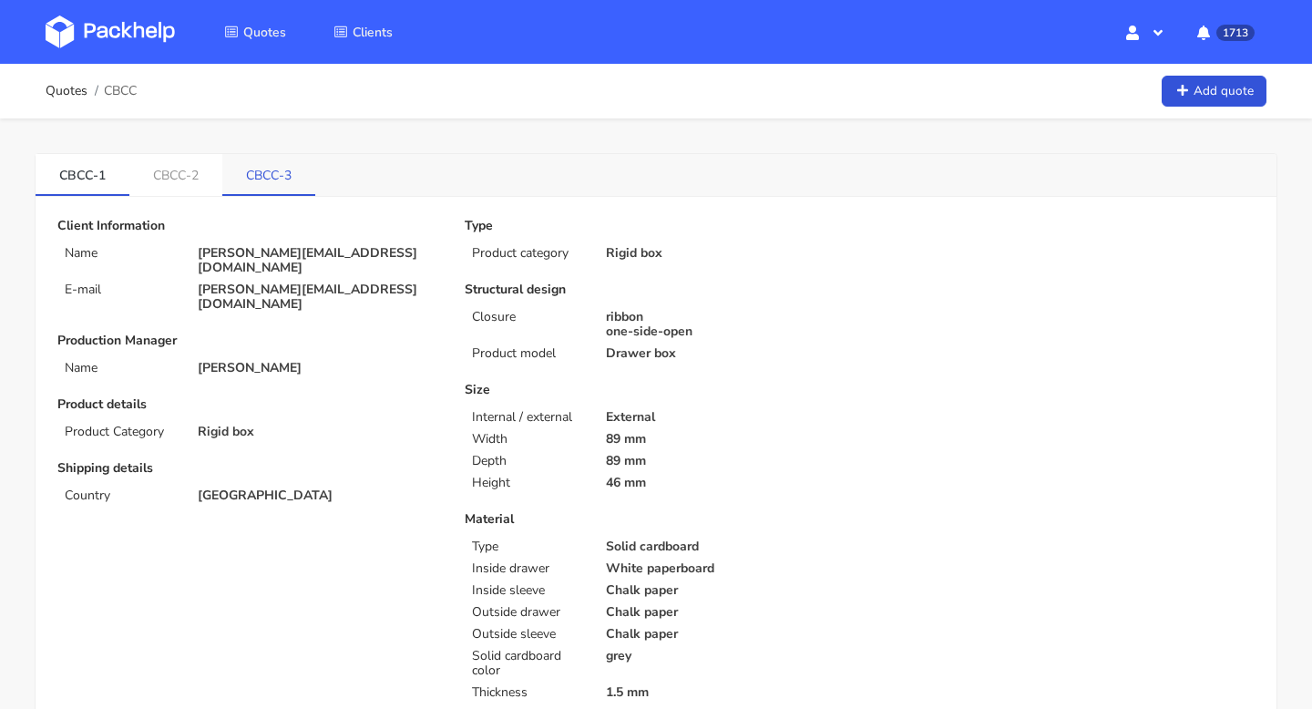
click at [277, 171] on link "CBCC-3" at bounding box center [268, 174] width 93 height 40
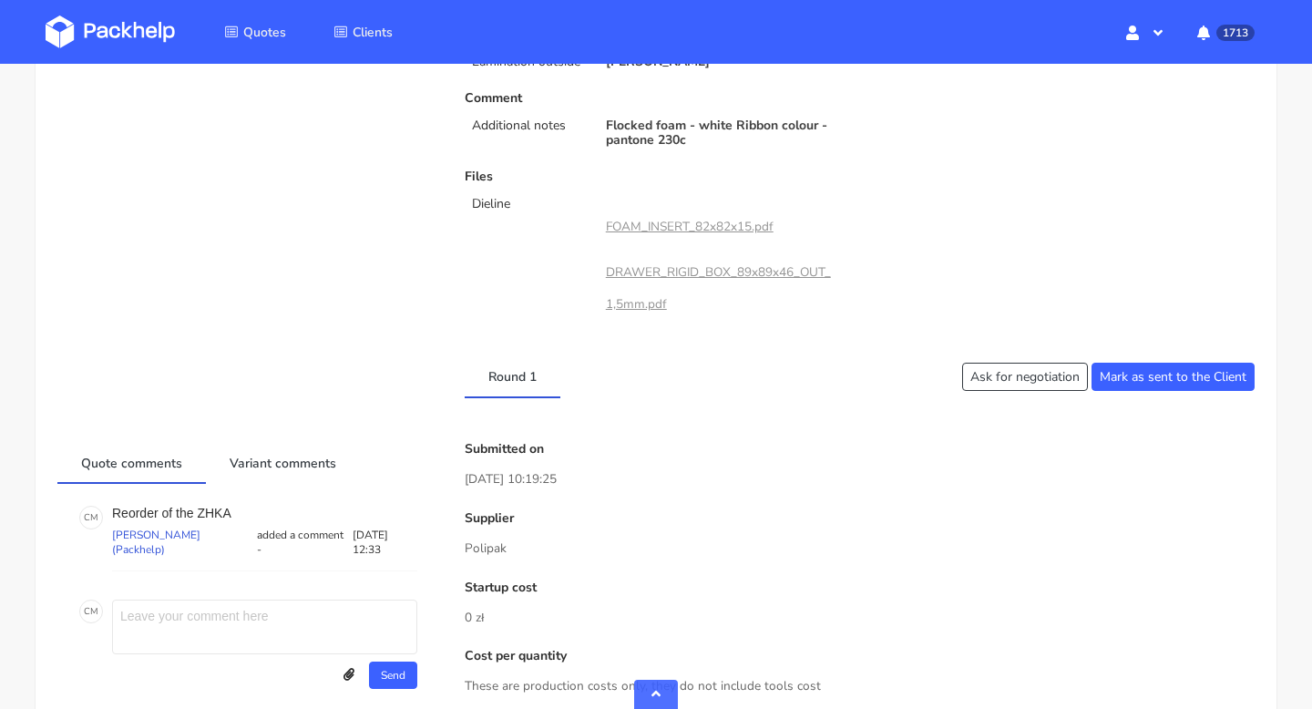
scroll to position [826, 0]
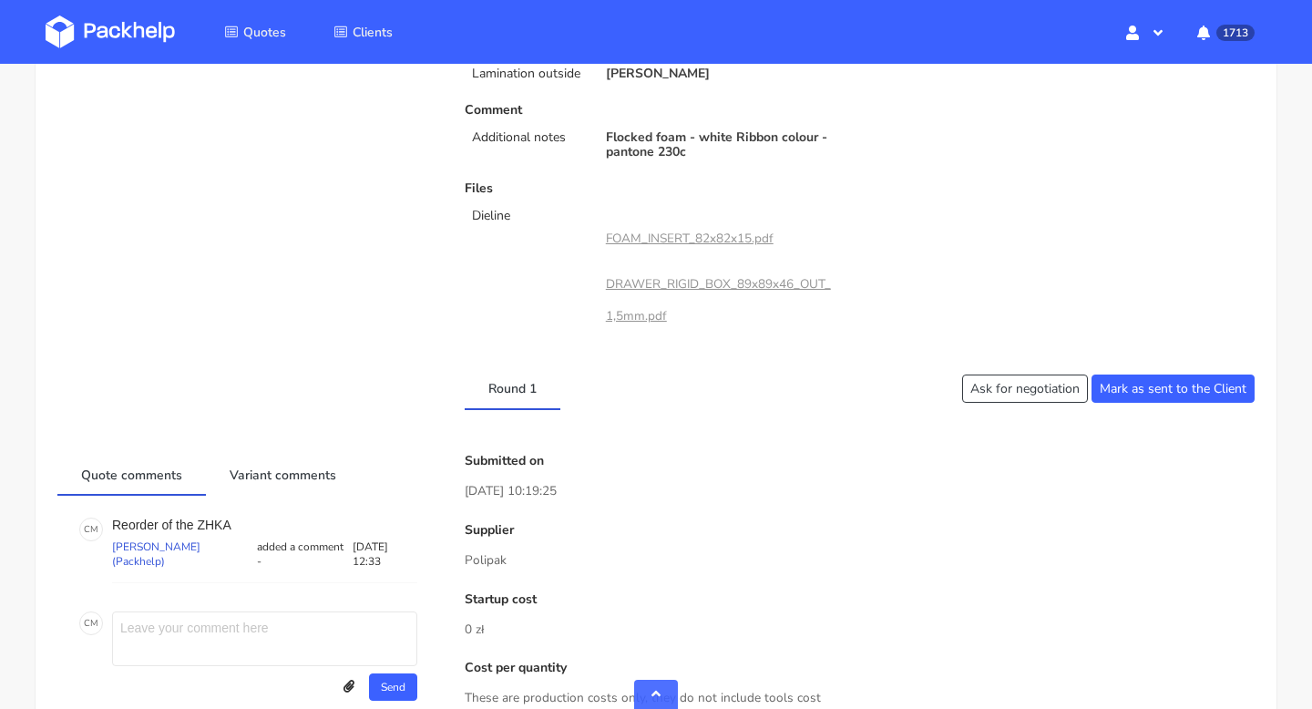
click at [676, 283] on link "DRAWER_RIGID_BOX_89x89x46_OUT_1,5mm.pdf" at bounding box center [718, 299] width 225 height 48
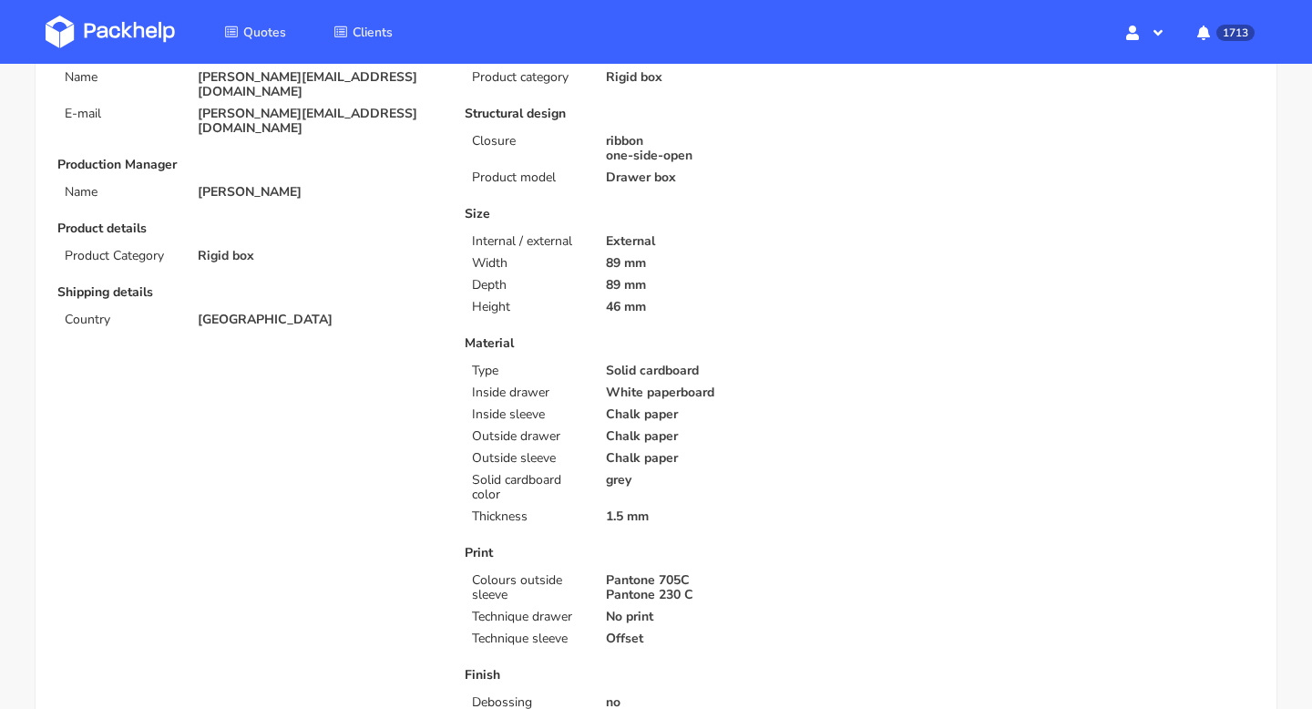
scroll to position [405, 0]
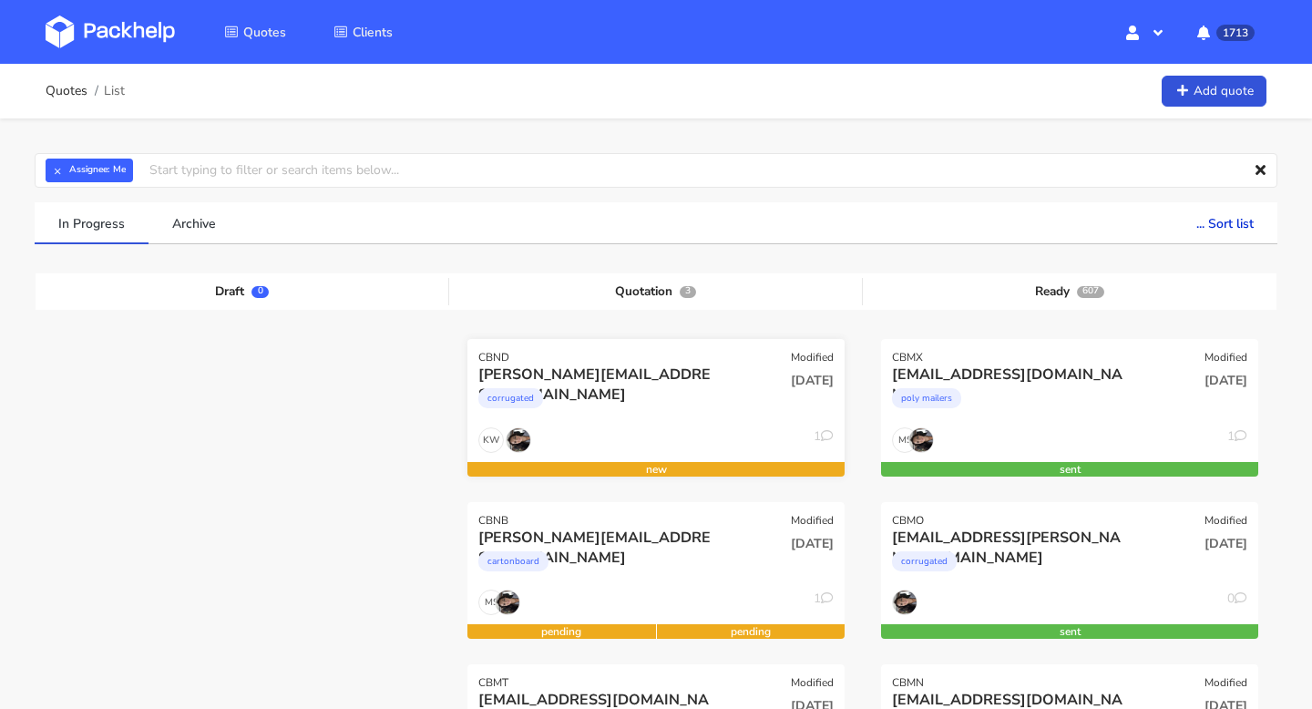
click at [652, 413] on div "corrugated" at bounding box center [598, 402] width 241 height 36
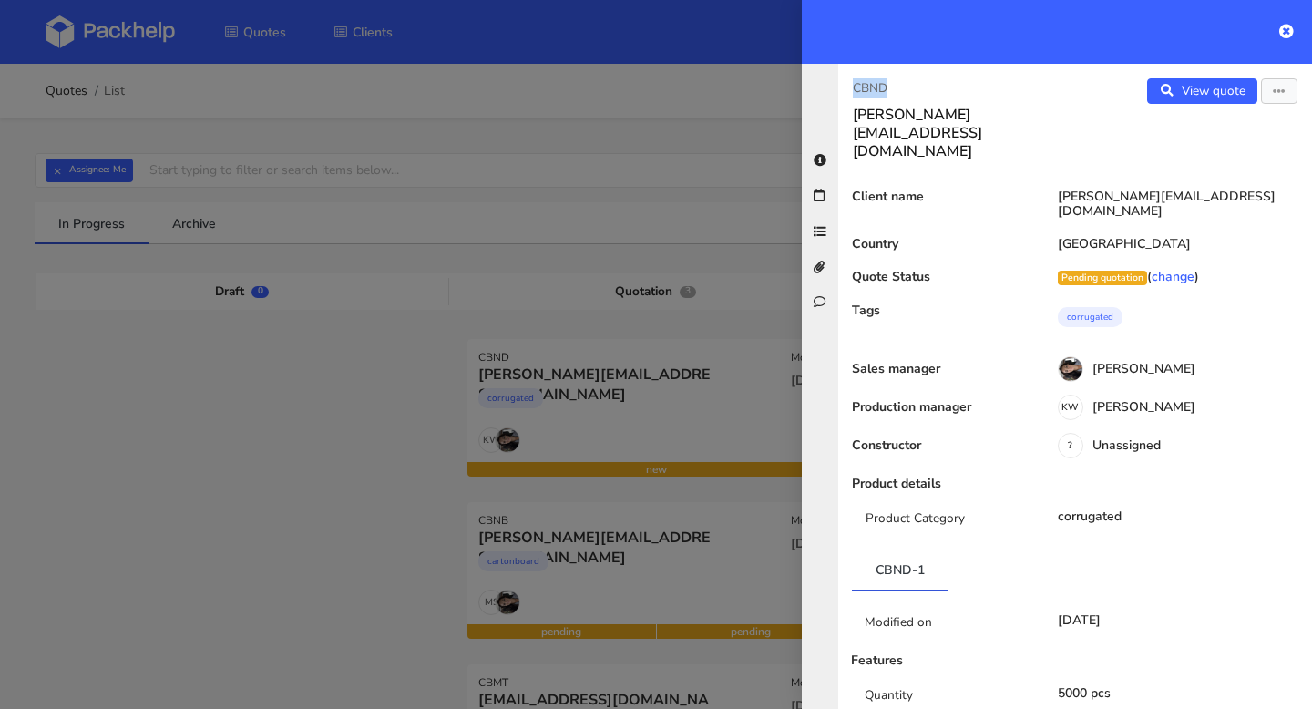
drag, startPoint x: 909, startPoint y: 96, endPoint x: 822, endPoint y: 96, distance: 87.5
click at [822, 96] on div "[PERSON_NAME] [PERSON_NAME][EMAIL_ADDRESS][DOMAIN_NAME] View quote Edit quote C…" at bounding box center [1057, 386] width 510 height 645
copy p "CBND"
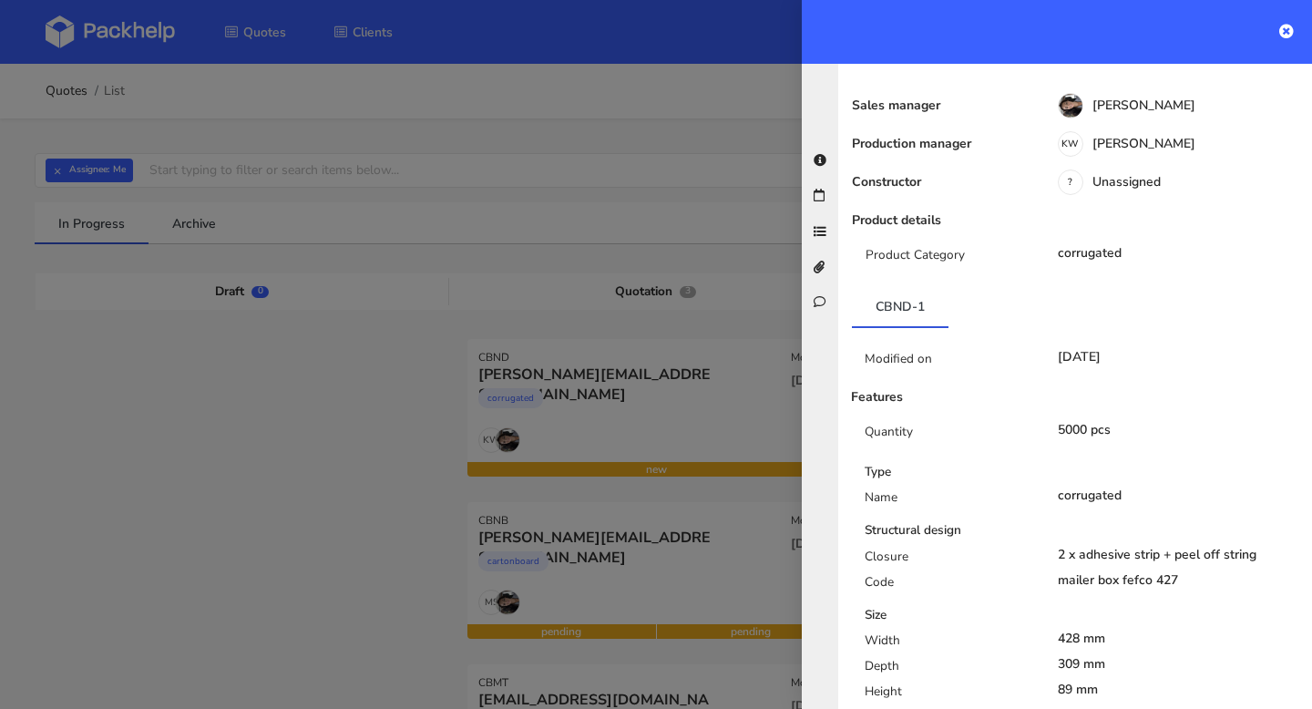
scroll to position [447, 0]
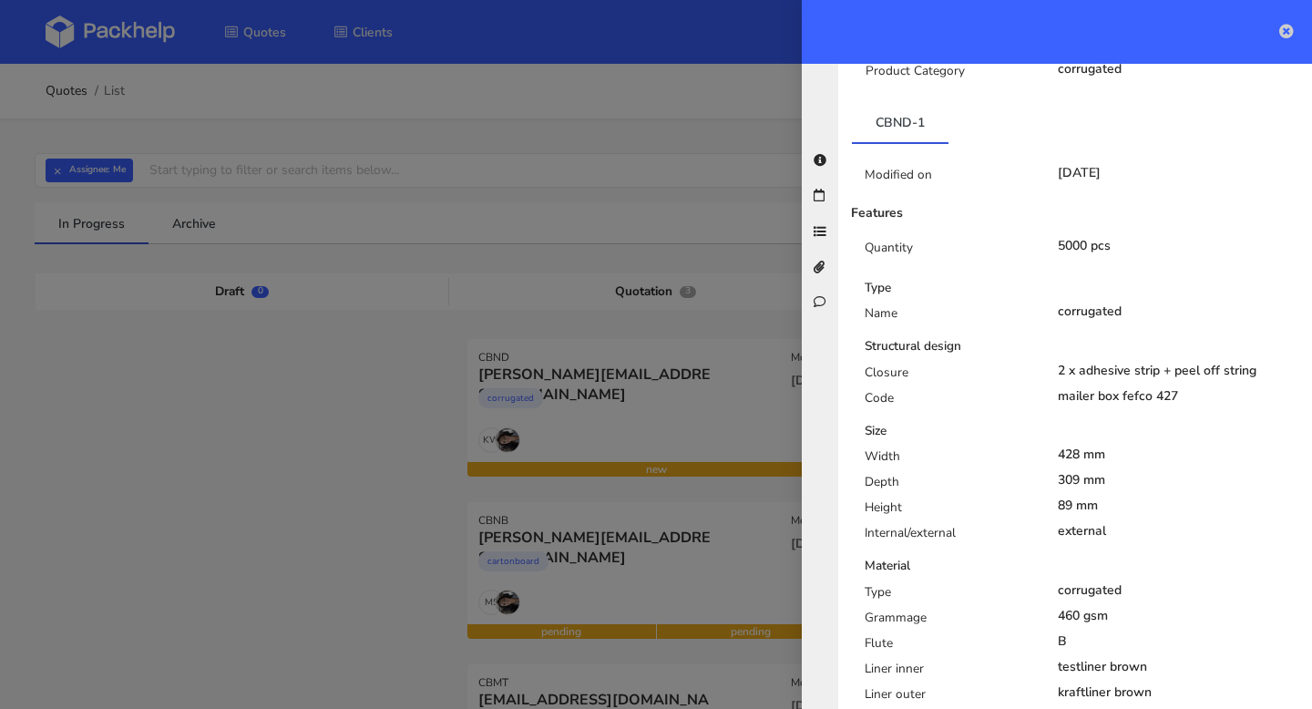
click at [1287, 25] on icon at bounding box center [1286, 31] width 15 height 15
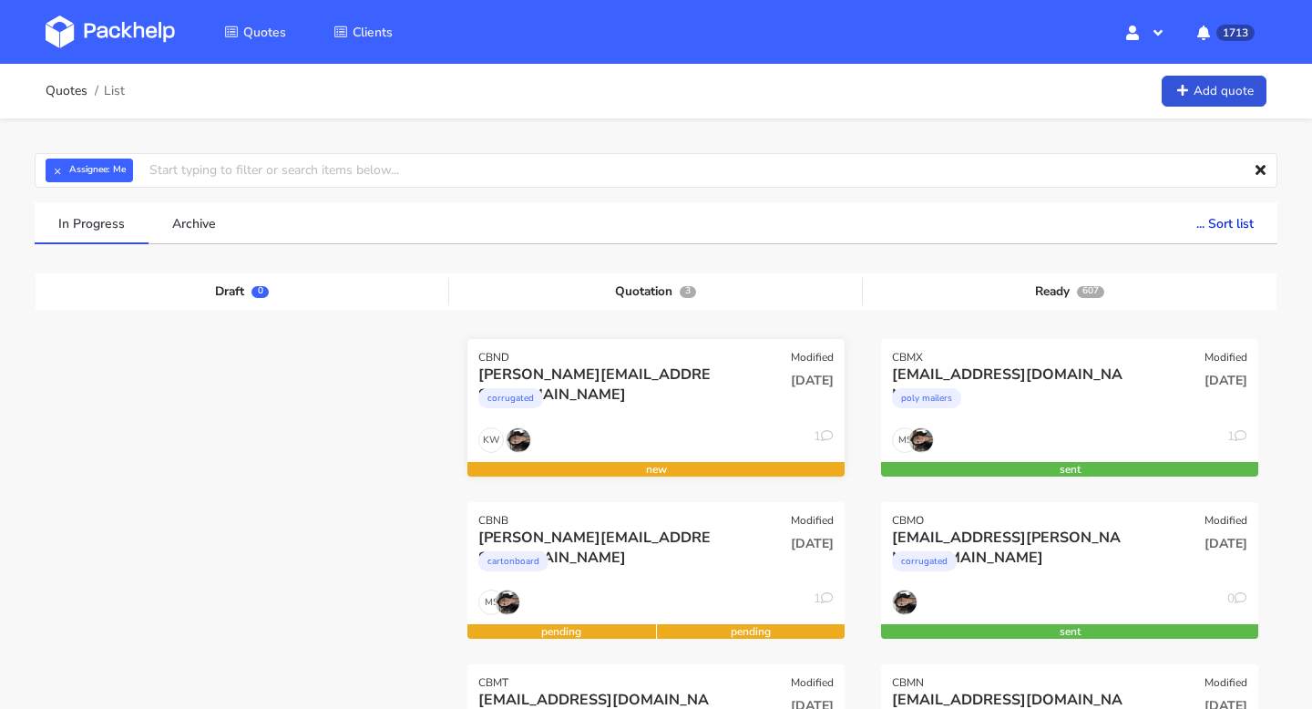
click at [479, 354] on div "CBND" at bounding box center [493, 357] width 31 height 15
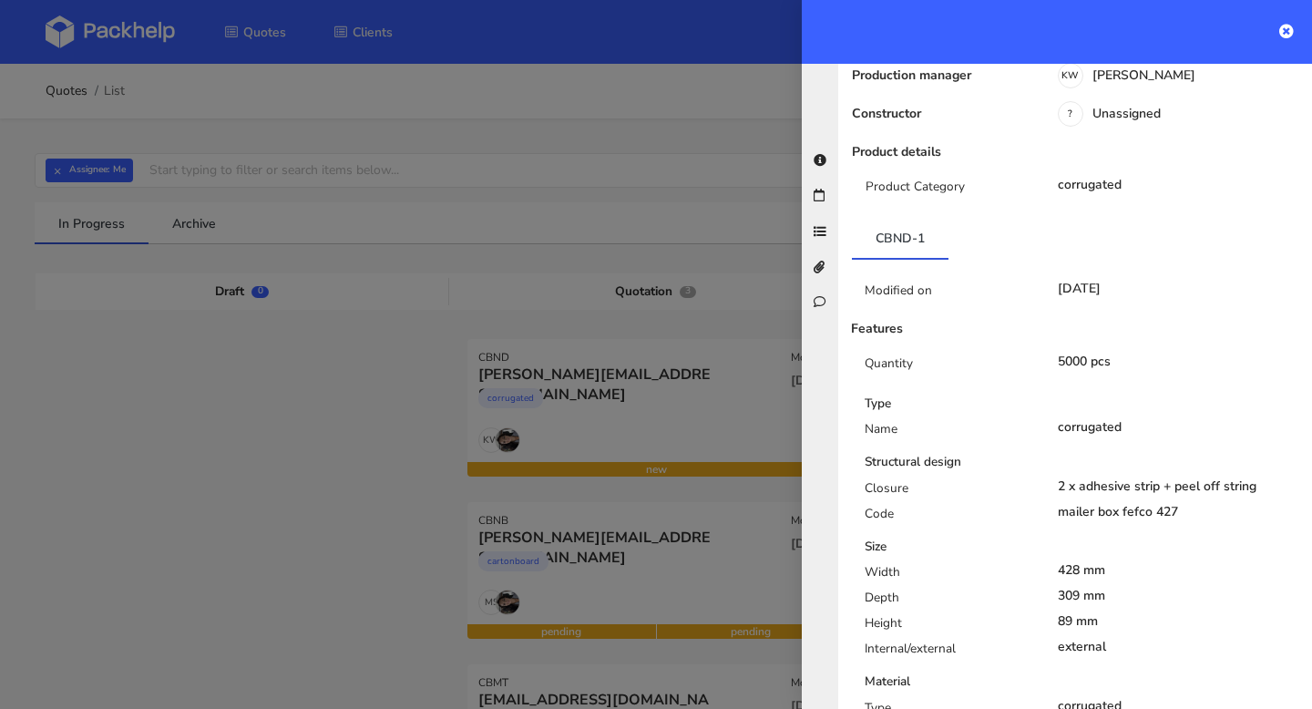
scroll to position [0, 0]
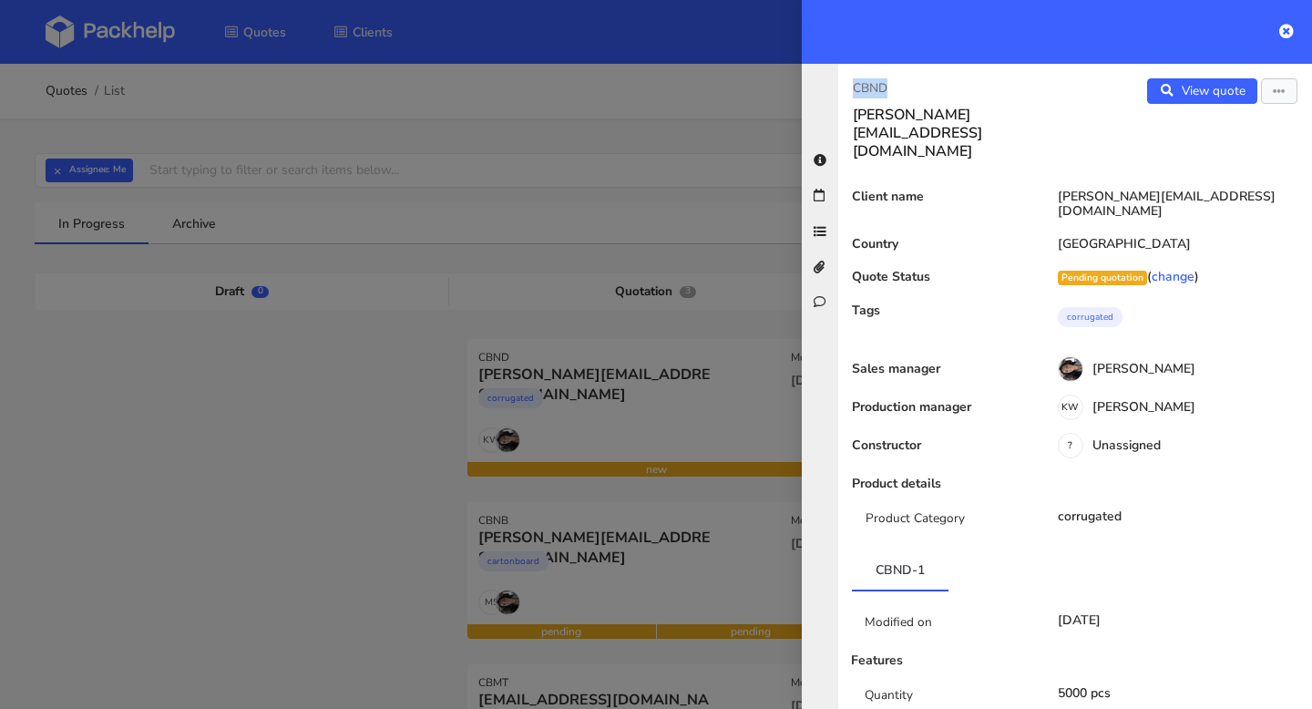
copy p "CBND"
drag, startPoint x: 898, startPoint y: 83, endPoint x: 849, endPoint y: 83, distance: 49.2
click at [849, 83] on div "[PERSON_NAME] [PERSON_NAME][EMAIL_ADDRESS][DOMAIN_NAME]" at bounding box center [956, 119] width 237 height 82
click at [1290, 27] on icon at bounding box center [1286, 31] width 15 height 15
